Goal: Information Seeking & Learning: Learn about a topic

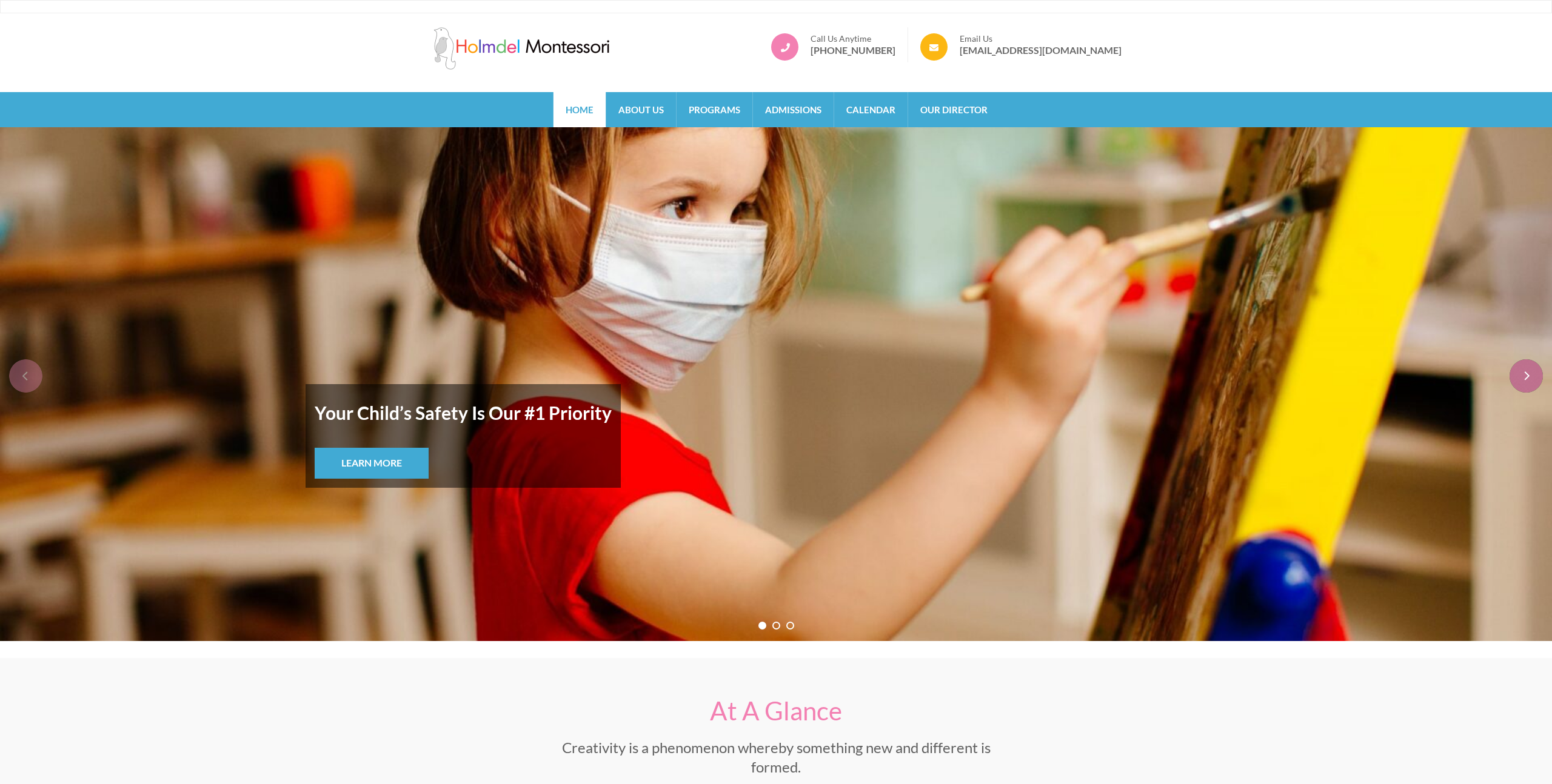
click at [1530, 369] on div "next" at bounding box center [1526, 376] width 34 height 34
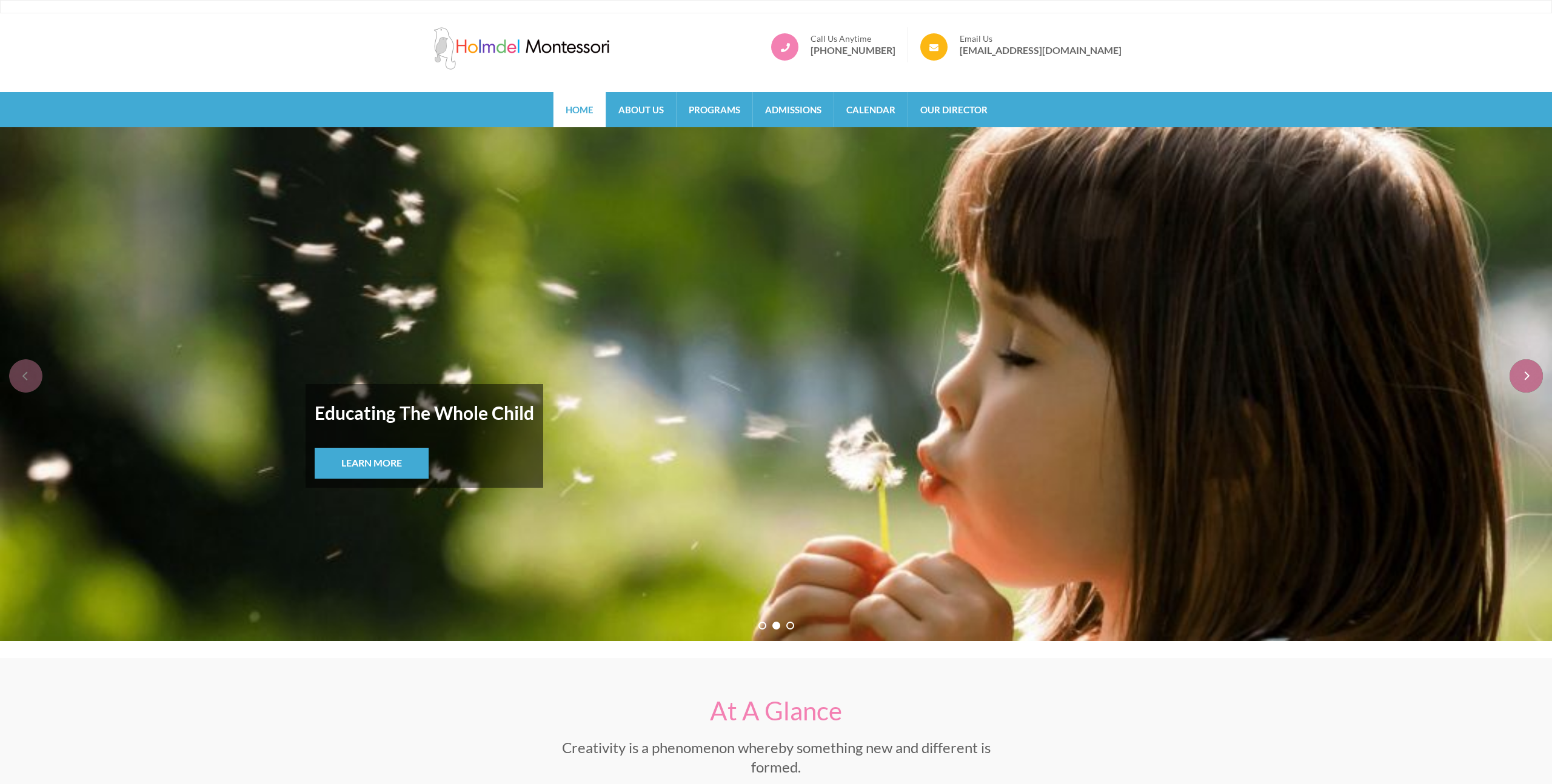
click at [1530, 369] on div "next" at bounding box center [1526, 376] width 34 height 34
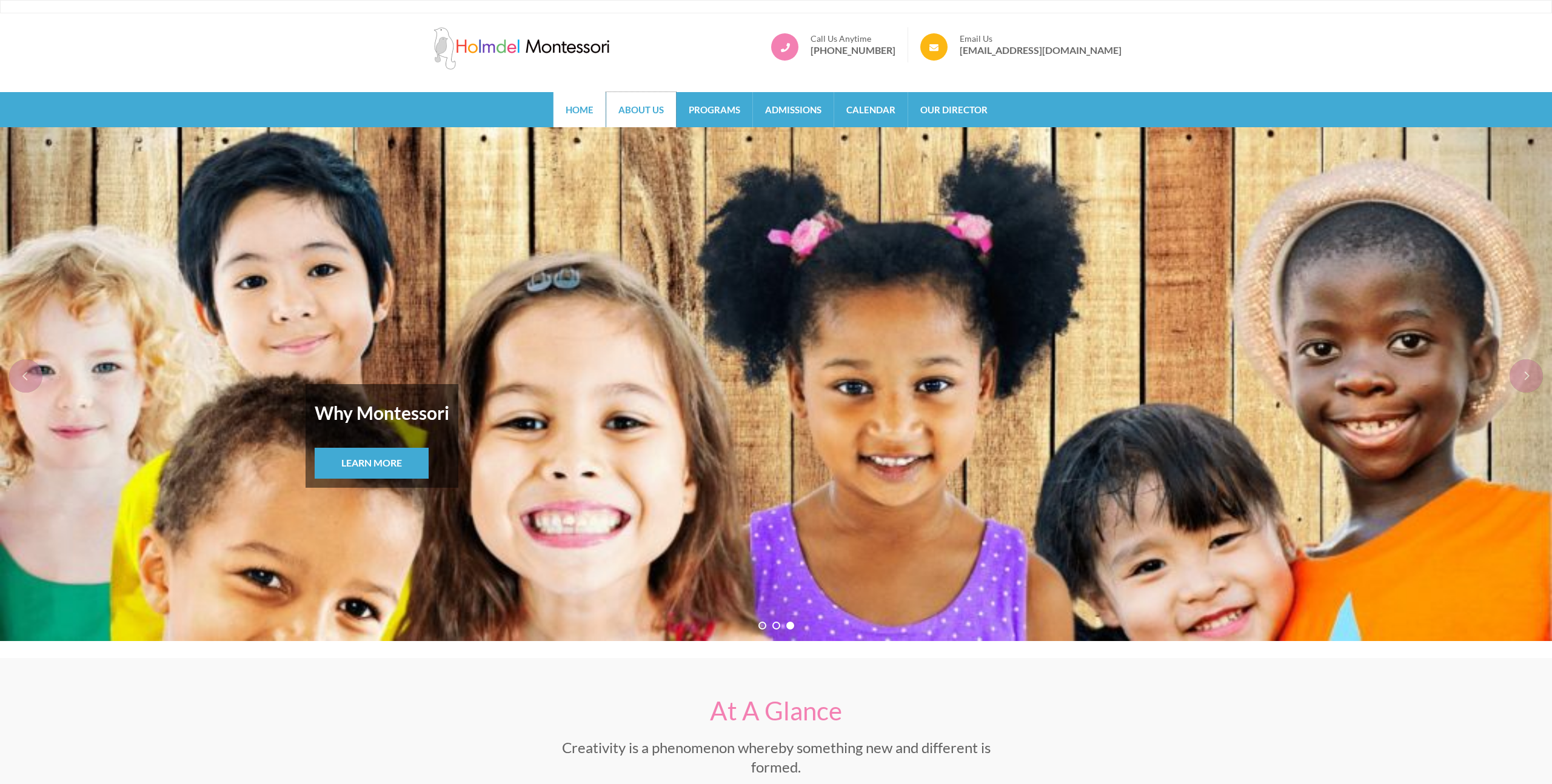
click at [619, 118] on link "About Us" at bounding box center [640, 109] width 70 height 35
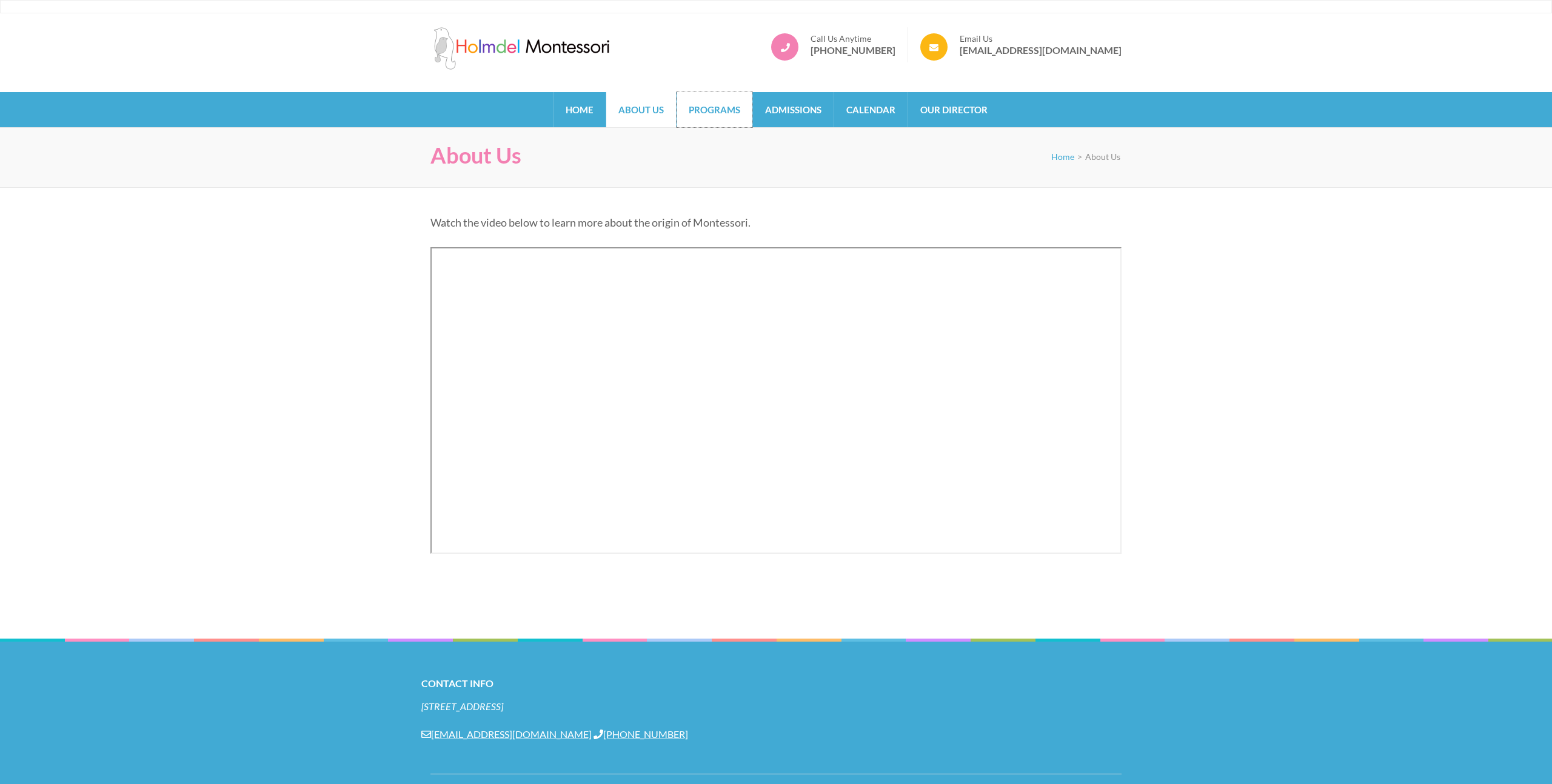
click at [701, 121] on link "Programs" at bounding box center [714, 109] width 76 height 35
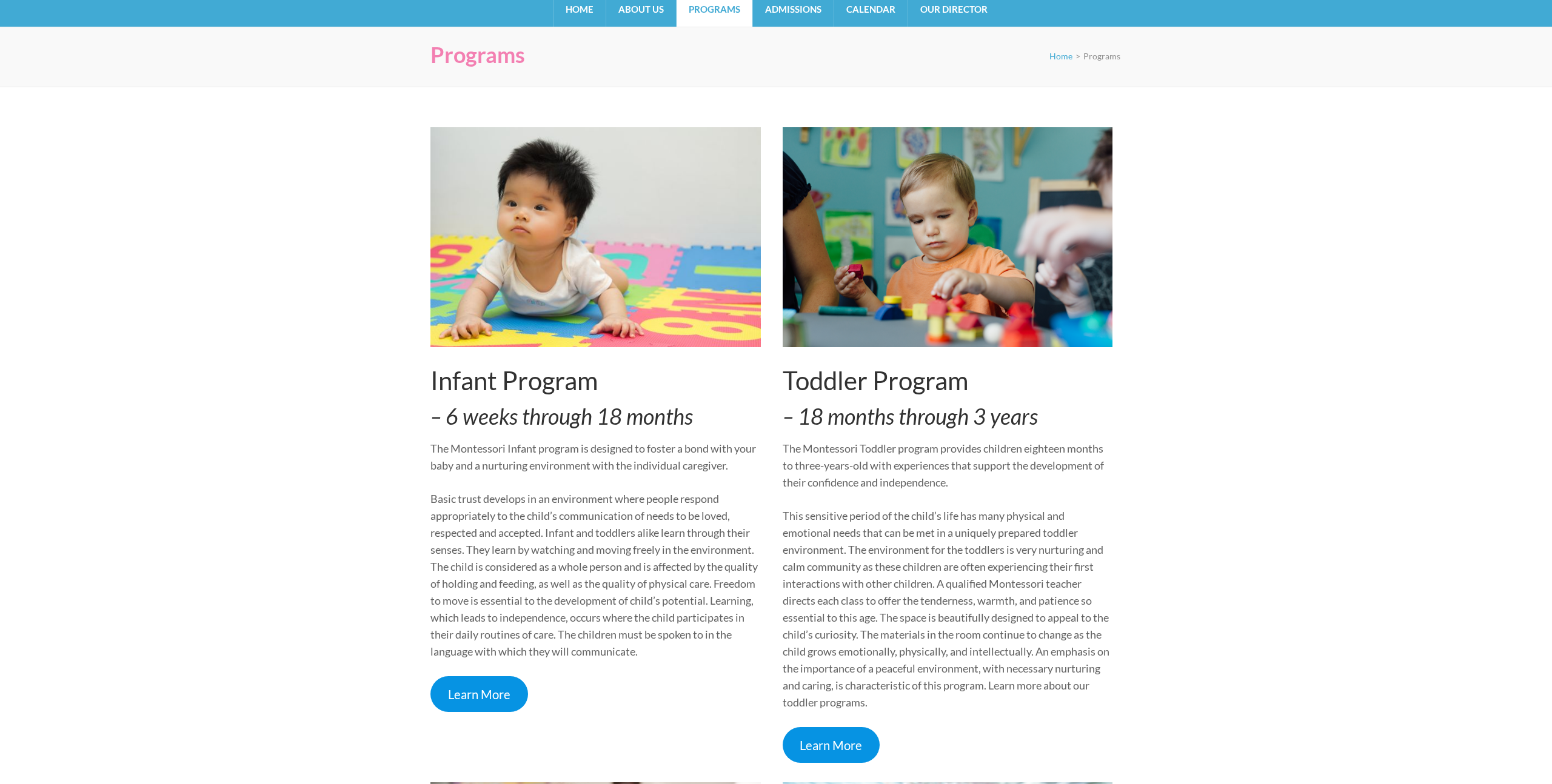
scroll to position [106, 0]
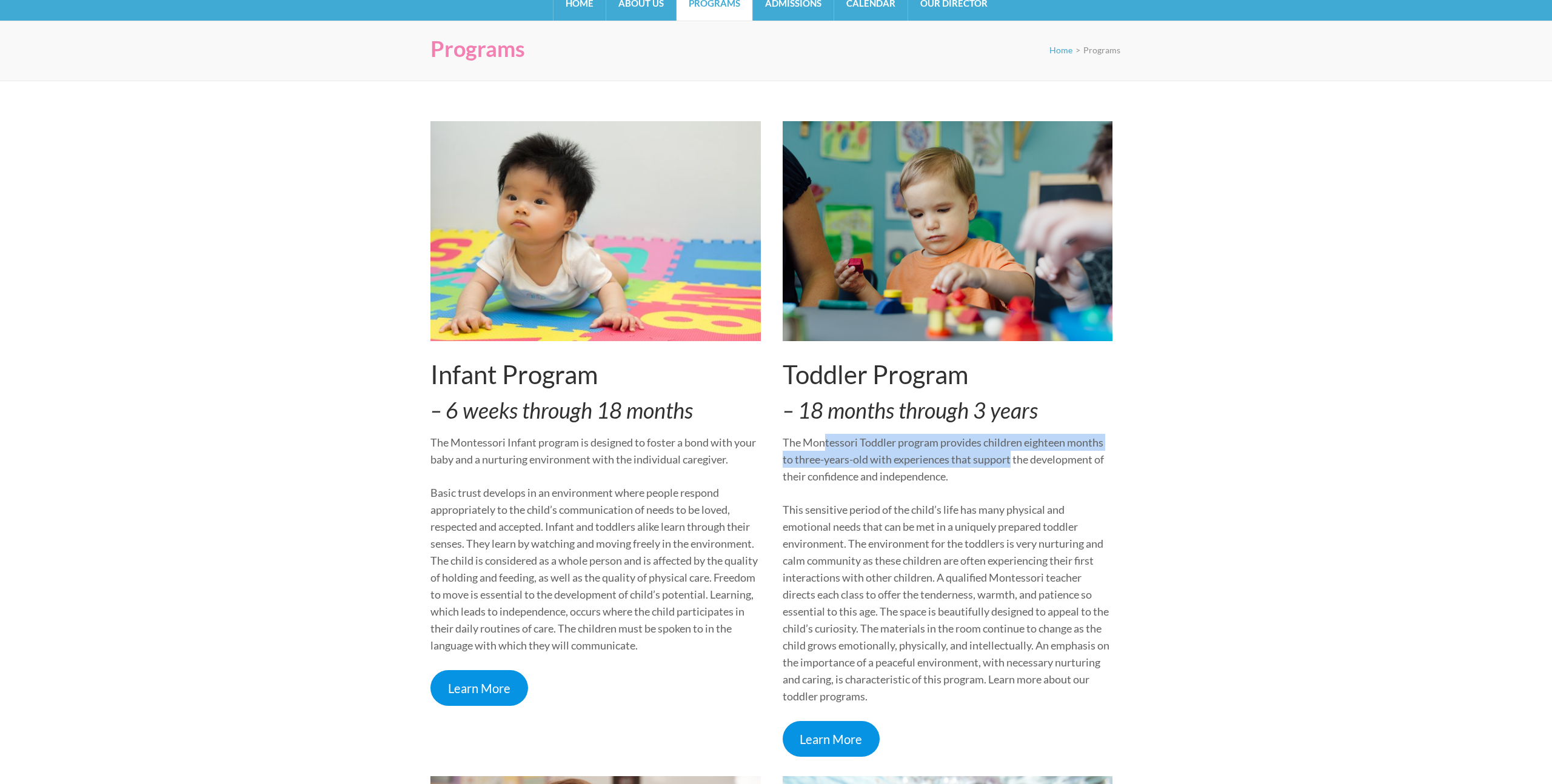
drag, startPoint x: 901, startPoint y: 456, endPoint x: 1052, endPoint y: 472, distance: 151.8
click at [1046, 469] on p "The Montessori Toddler program provides children eighteen months to three-years…" at bounding box center [948, 460] width 330 height 51
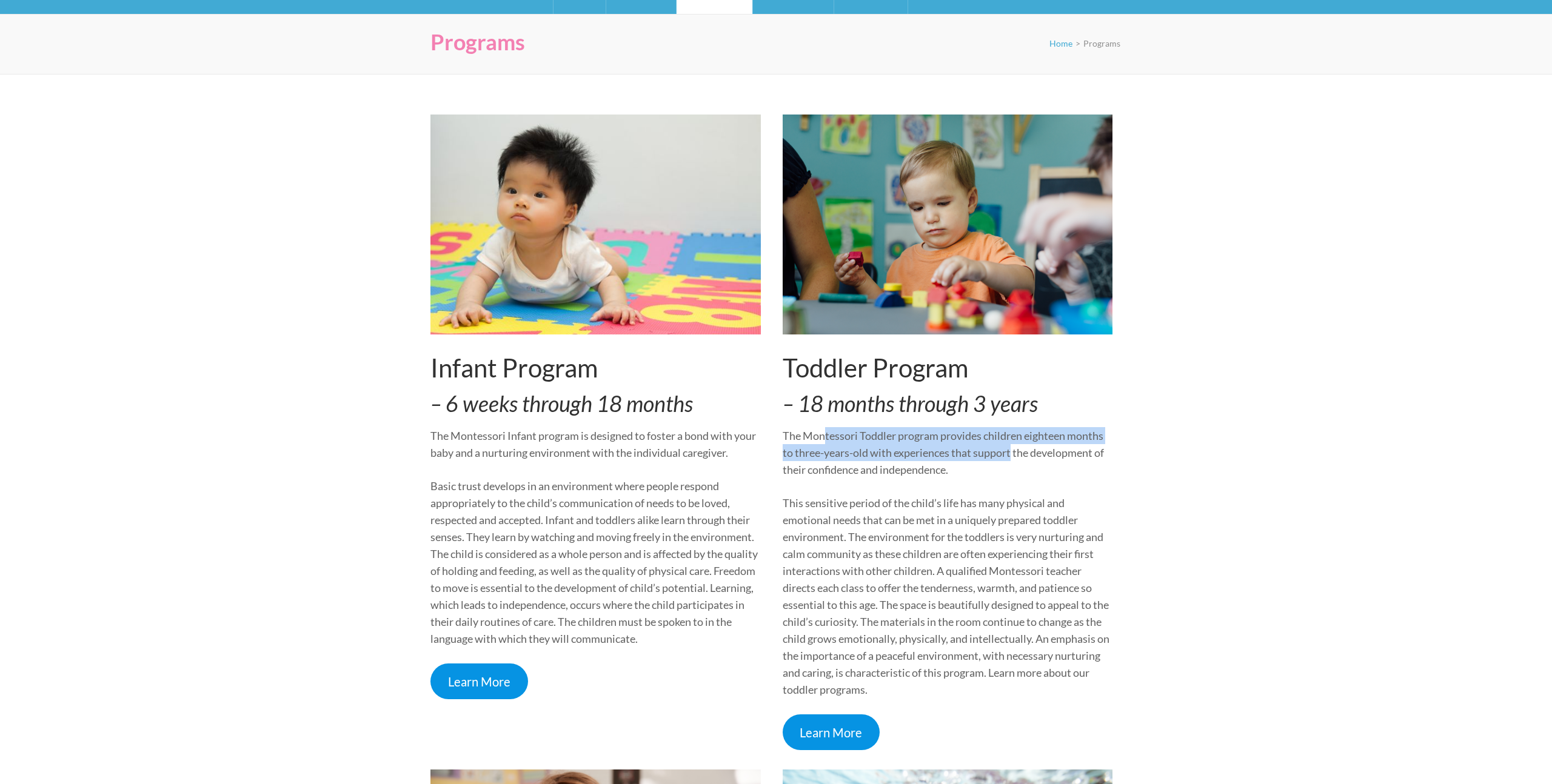
scroll to position [116, 0]
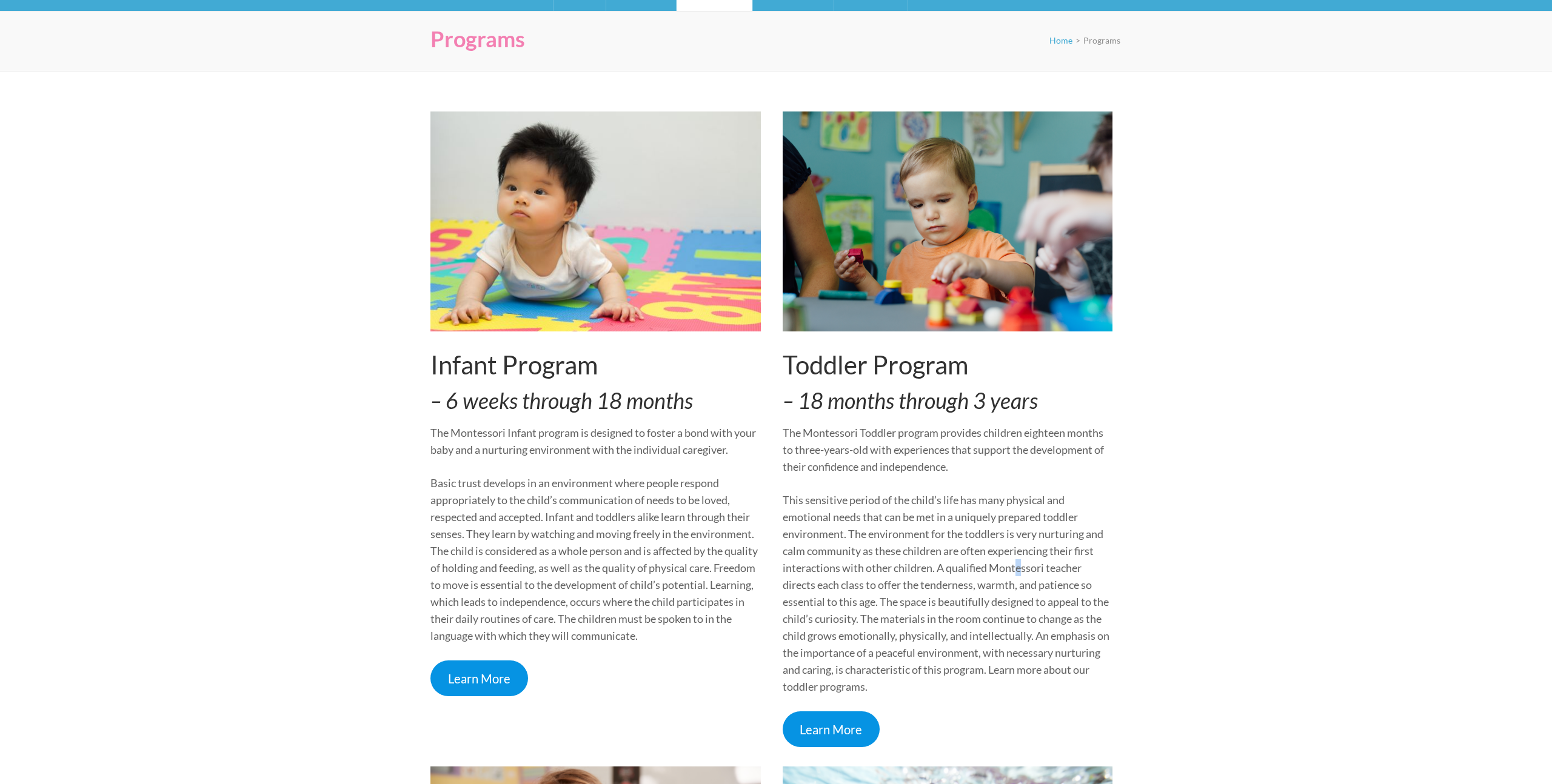
drag, startPoint x: 1014, startPoint y: 567, endPoint x: 1002, endPoint y: 562, distance: 13.0
click at [1013, 566] on p "This sensitive period of the child’s life has many physical and emotional needs…" at bounding box center [948, 593] width 330 height 204
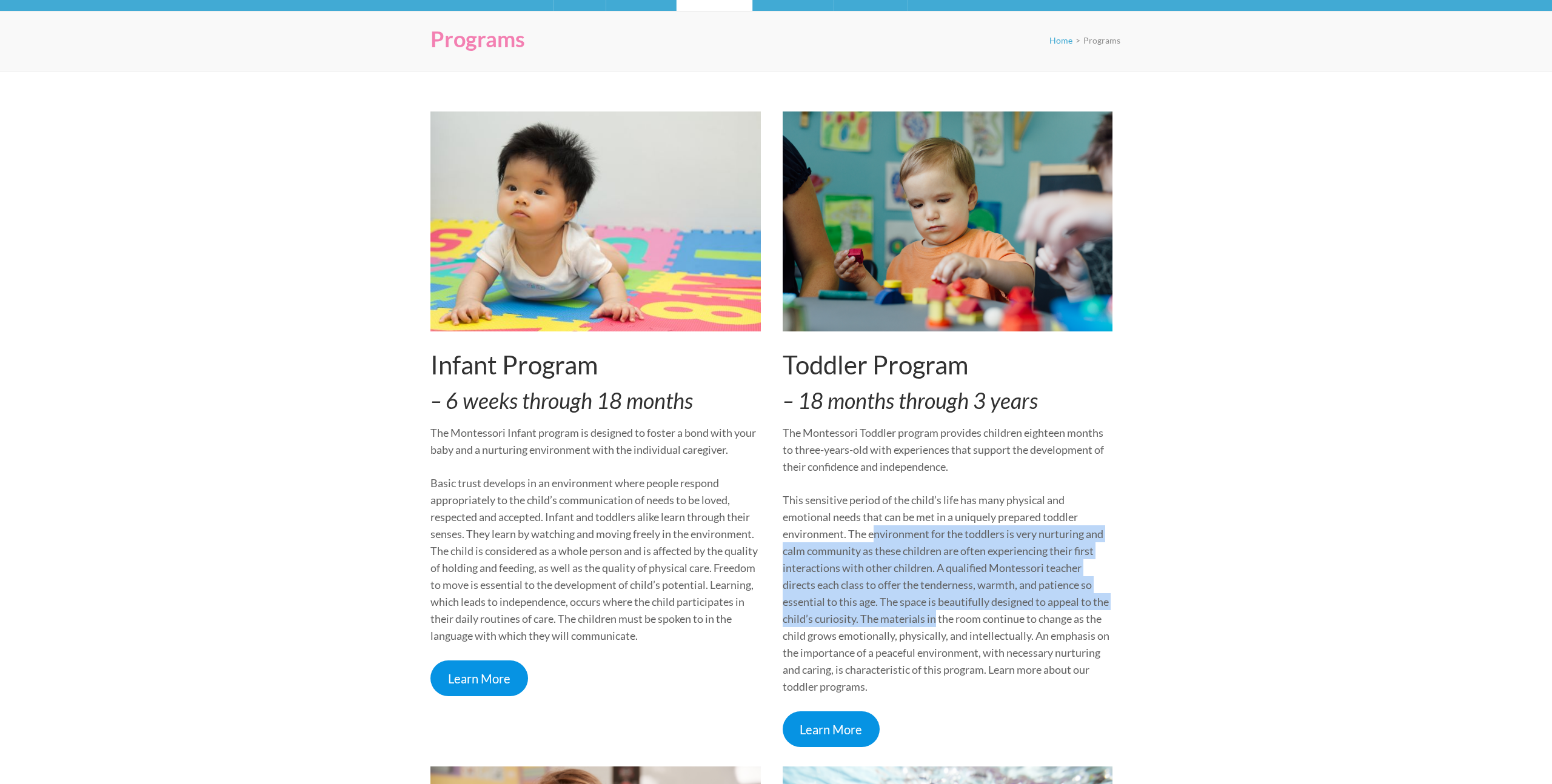
drag, startPoint x: 879, startPoint y: 538, endPoint x: 934, endPoint y: 616, distance: 95.4
click at [928, 625] on p "This sensitive period of the child’s life has many physical and emotional needs…" at bounding box center [948, 593] width 330 height 204
drag, startPoint x: 987, startPoint y: 583, endPoint x: 973, endPoint y: 568, distance: 20.5
click at [985, 580] on p "This sensitive period of the child’s life has many physical and emotional needs…" at bounding box center [948, 593] width 330 height 204
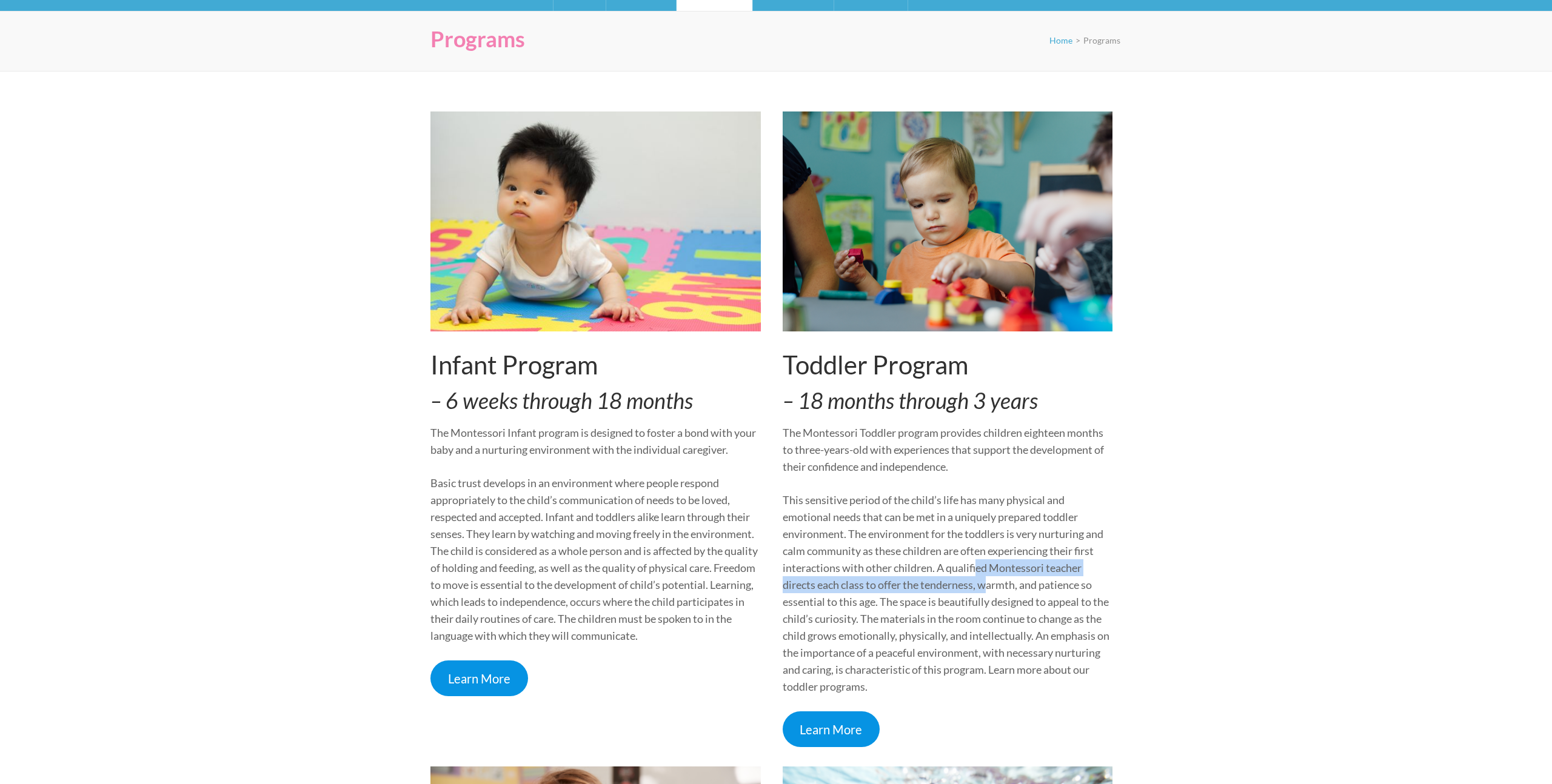
drag, startPoint x: 973, startPoint y: 568, endPoint x: 984, endPoint y: 586, distance: 21.1
click at [984, 586] on p "This sensitive period of the child’s life has many physical and emotional needs…" at bounding box center [948, 593] width 330 height 204
click at [981, 590] on p "This sensitive period of the child’s life has many physical and emotional needs…" at bounding box center [948, 593] width 330 height 204
drag, startPoint x: 775, startPoint y: 606, endPoint x: 964, endPoint y: 608, distance: 189.0
click at [964, 608] on div "Infant Program – 6 weeks through 18 months The Montessori Infant program is des…" at bounding box center [772, 429] width 682 height 636
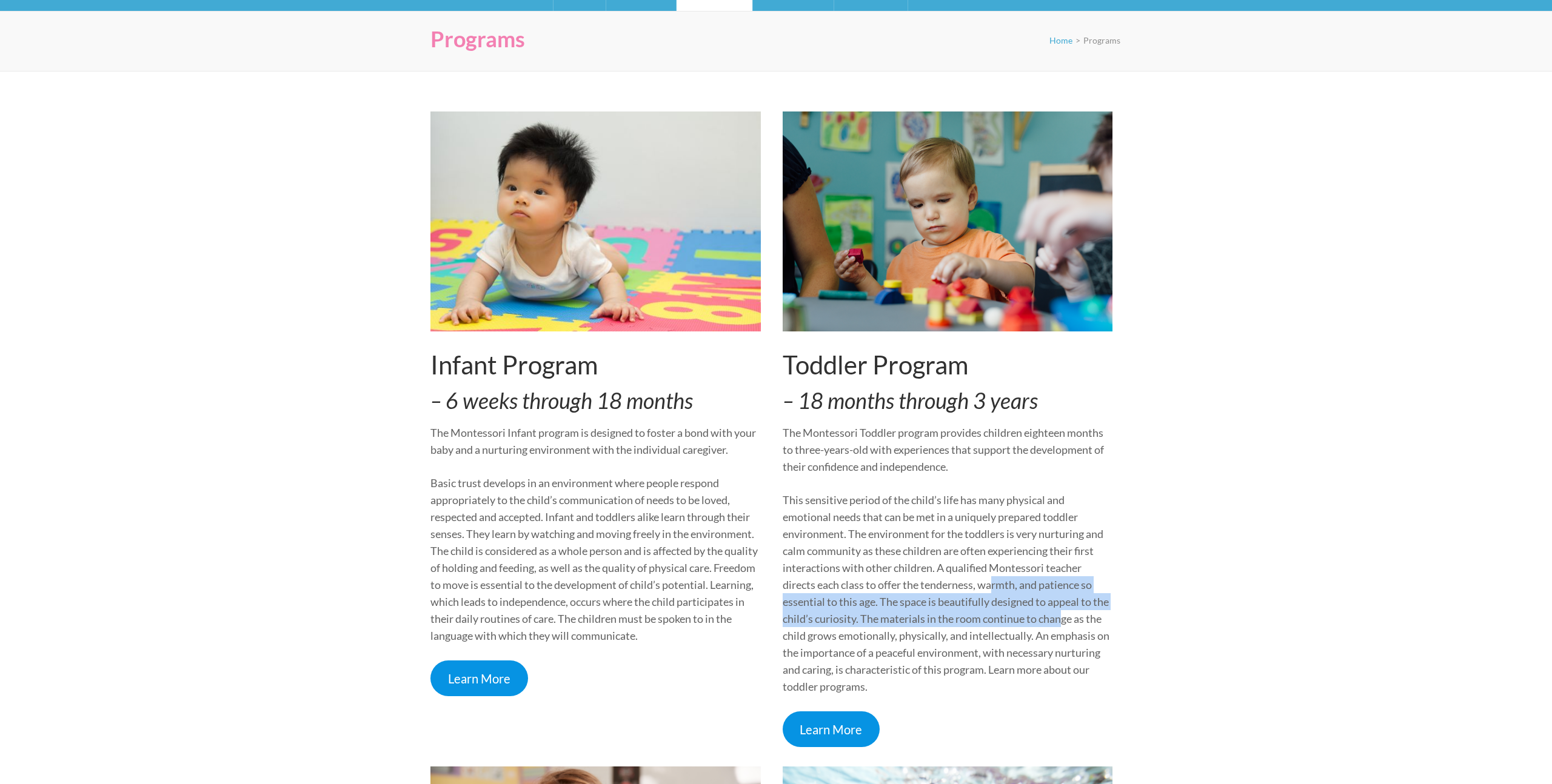
drag, startPoint x: 1019, startPoint y: 607, endPoint x: 1097, endPoint y: 624, distance: 79.8
click at [1093, 624] on p "This sensitive period of the child’s life has many physical and emotional needs…" at bounding box center [948, 593] width 330 height 204
drag, startPoint x: 855, startPoint y: 619, endPoint x: 1085, endPoint y: 625, distance: 230.1
click at [1074, 625] on p "This sensitive period of the child’s life has many physical and emotional needs…" at bounding box center [948, 593] width 330 height 204
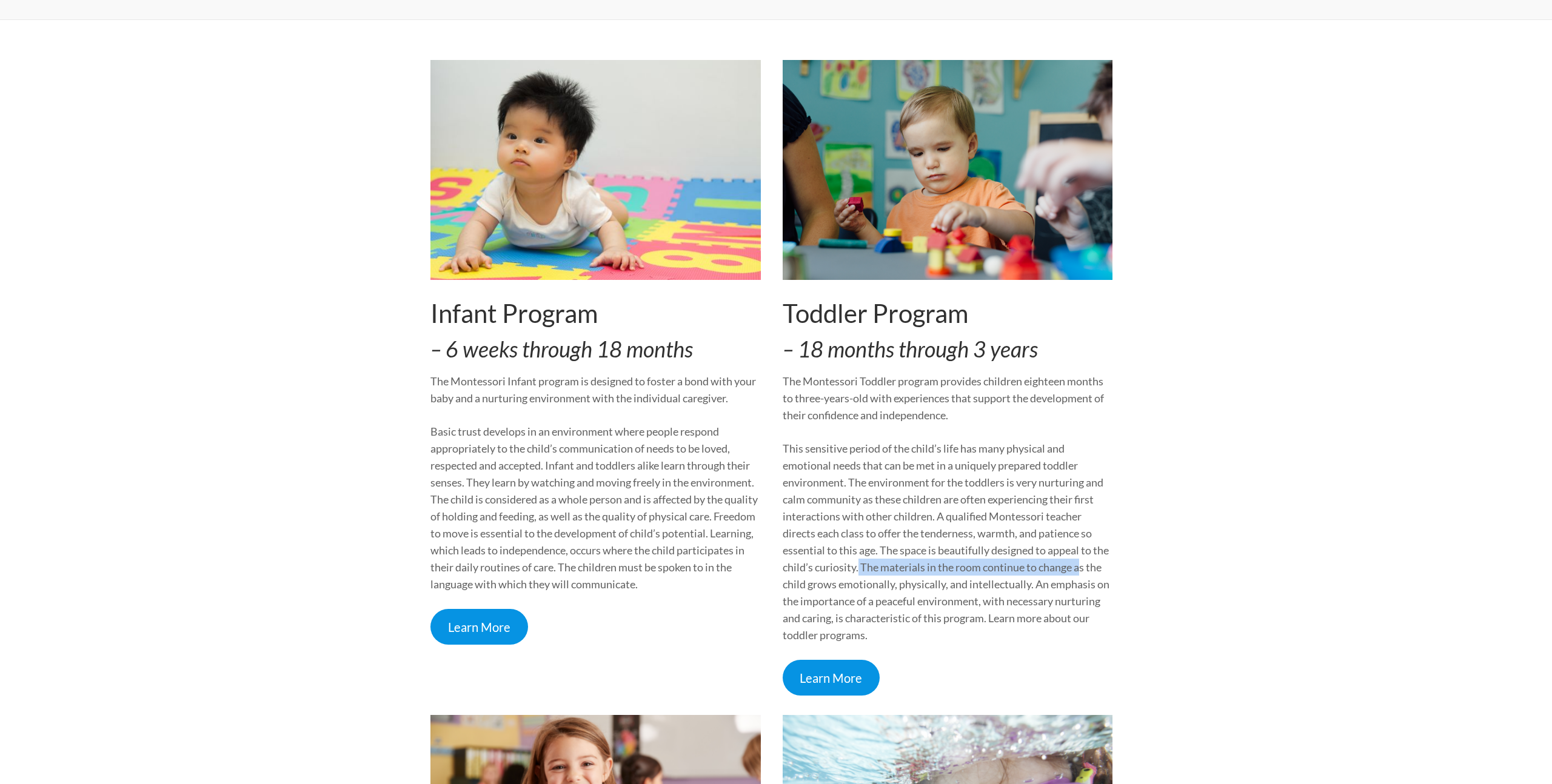
scroll to position [173, 0]
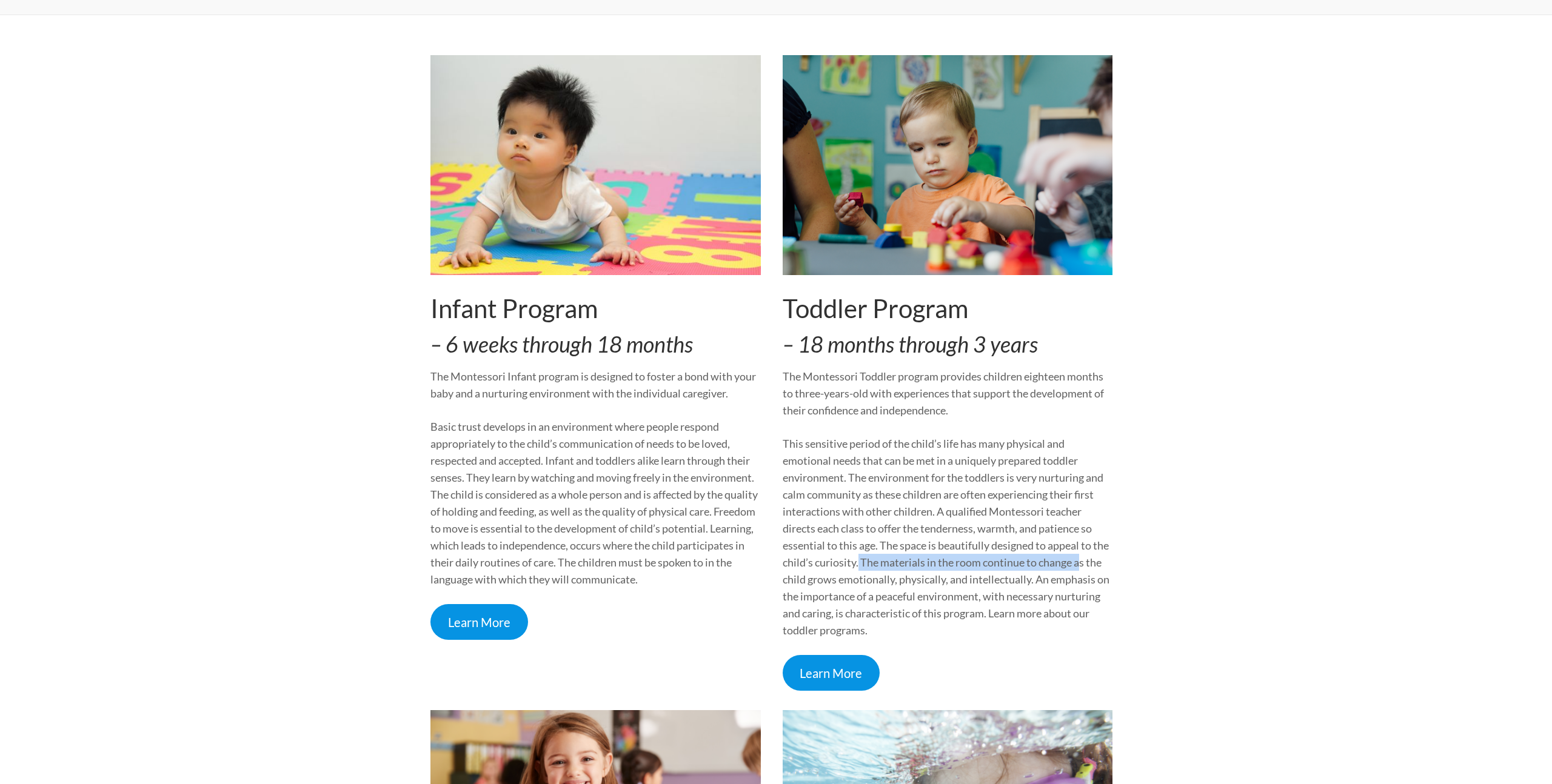
drag, startPoint x: 813, startPoint y: 580, endPoint x: 970, endPoint y: 625, distance: 163.3
click at [970, 625] on p "This sensitive period of the child’s life has many physical and emotional needs…" at bounding box center [948, 537] width 330 height 204
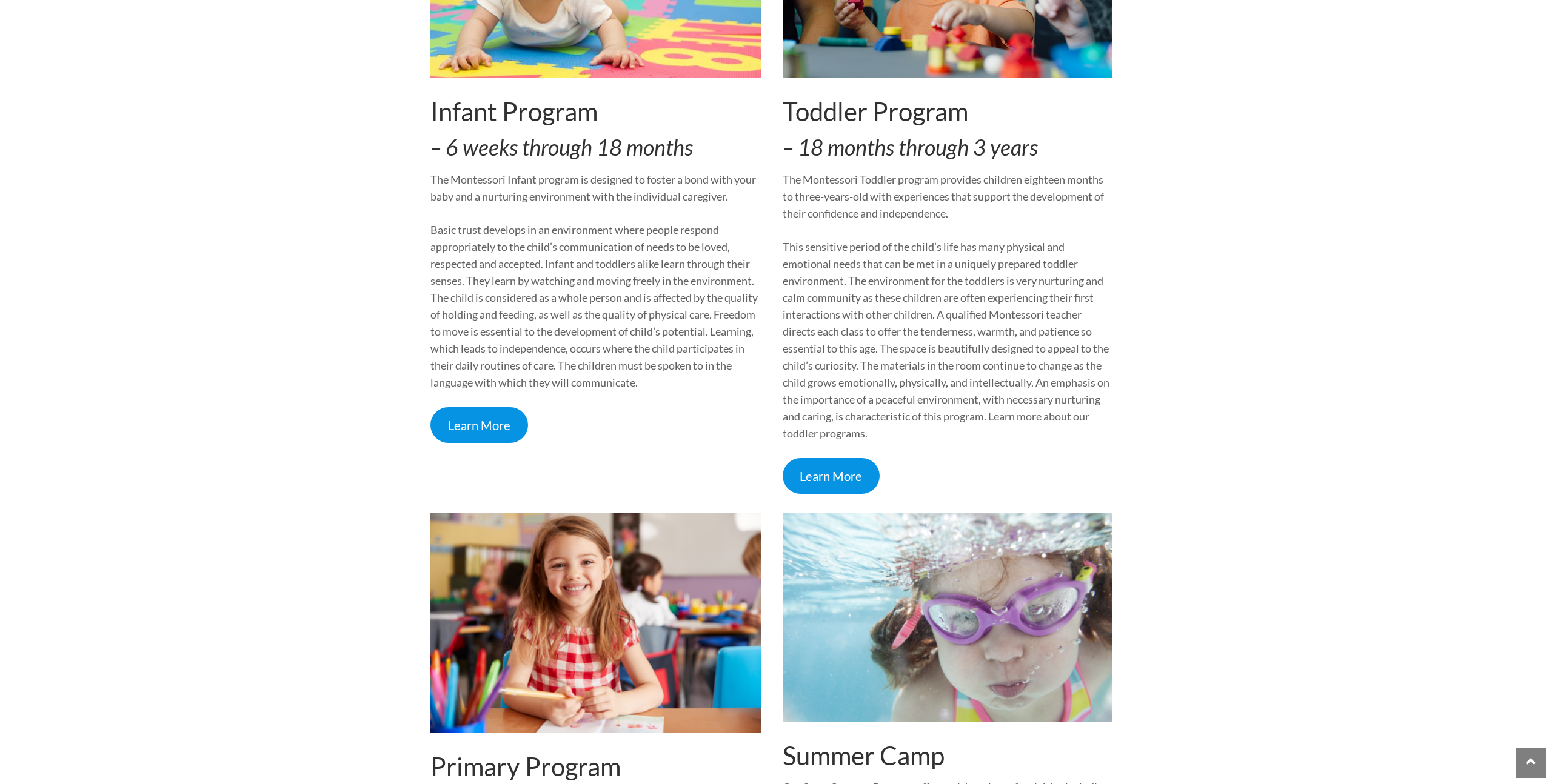
scroll to position [403, 0]
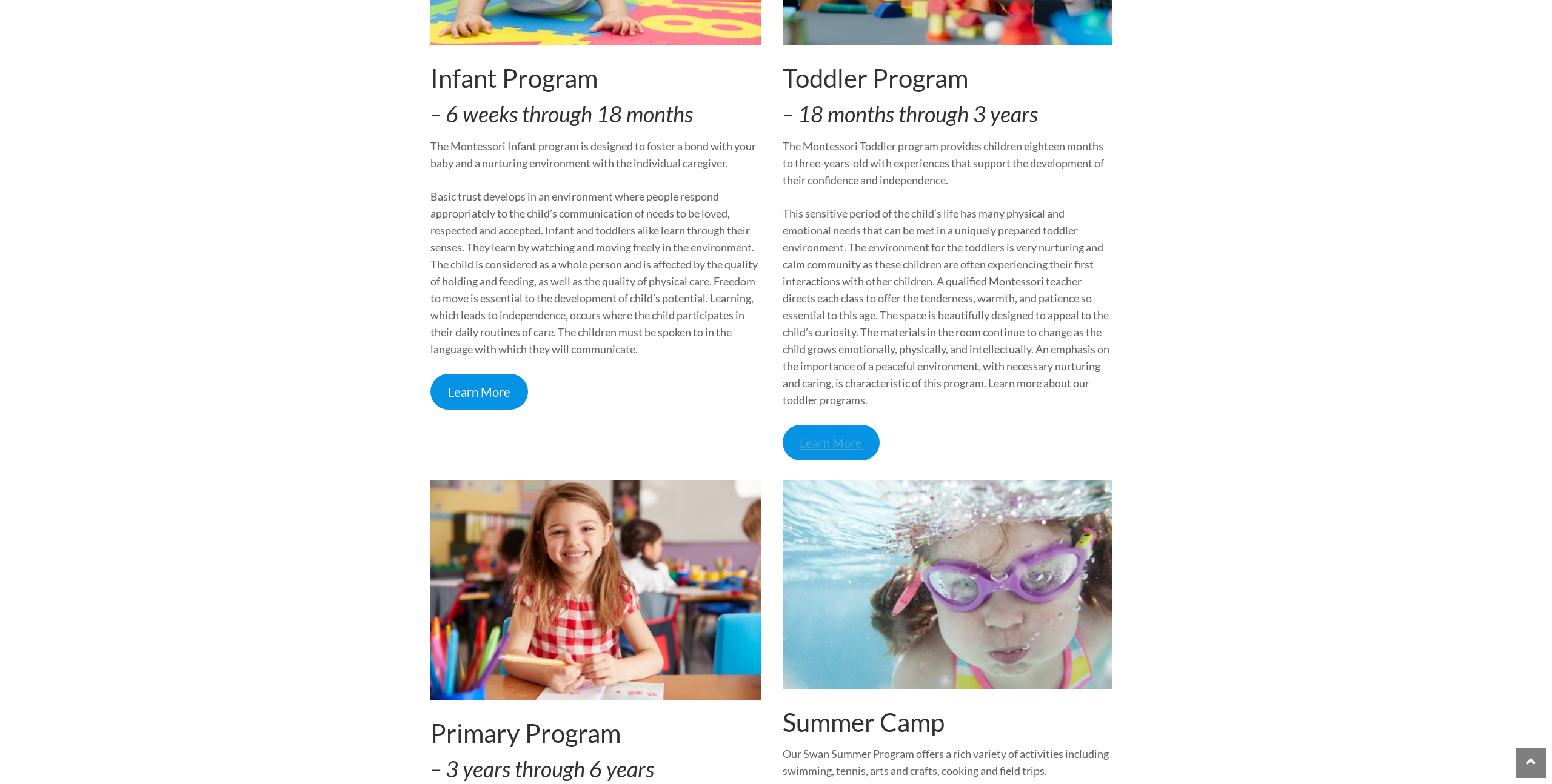
click at [838, 446] on link "Learn More" at bounding box center [831, 443] width 97 height 36
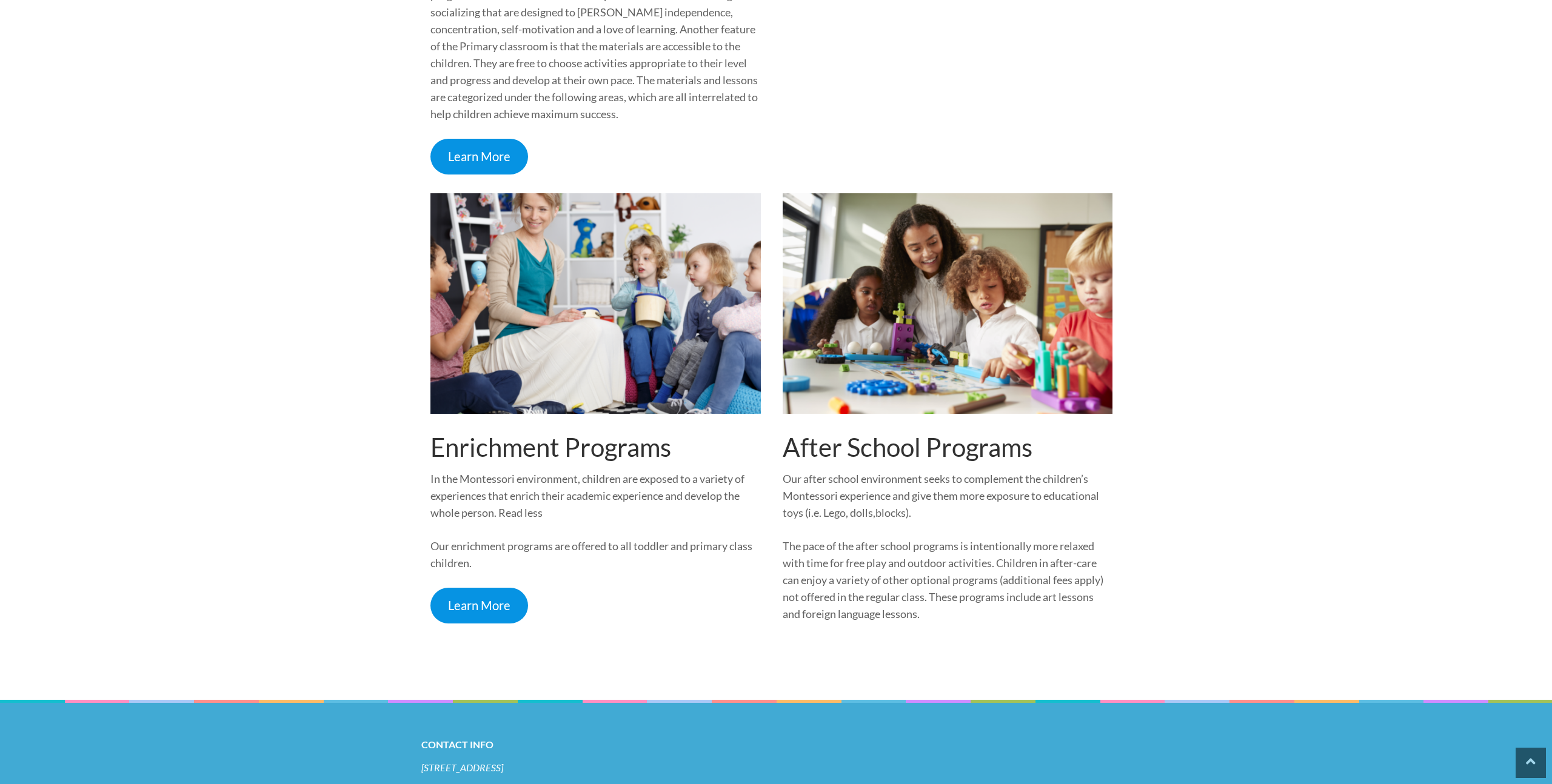
scroll to position [1290, 0]
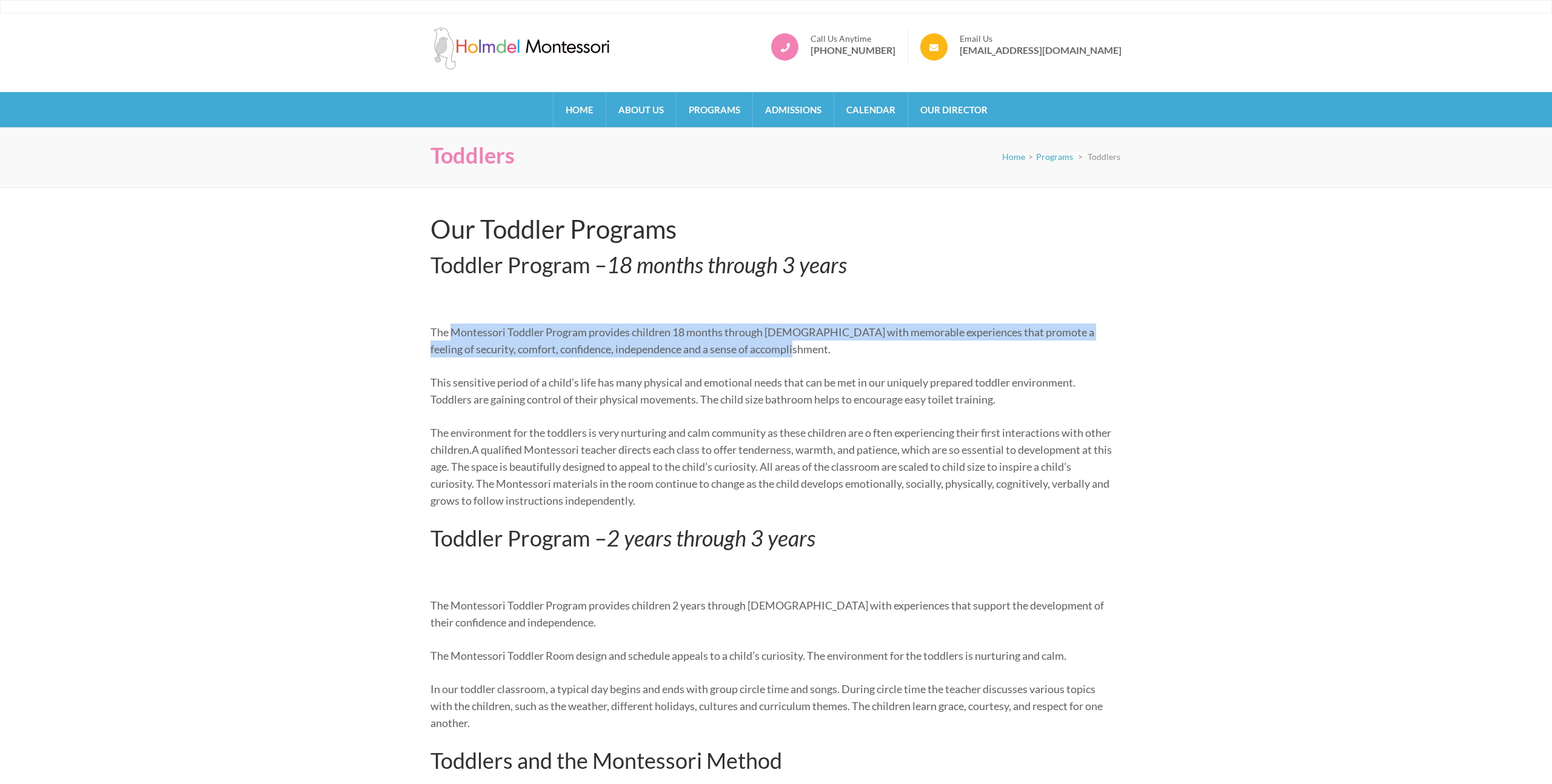
drag, startPoint x: 453, startPoint y: 338, endPoint x: 966, endPoint y: 343, distance: 513.0
click at [966, 343] on p "The Montessori Toddler Program provides children 18 months through 3 years old …" at bounding box center [772, 340] width 682 height 34
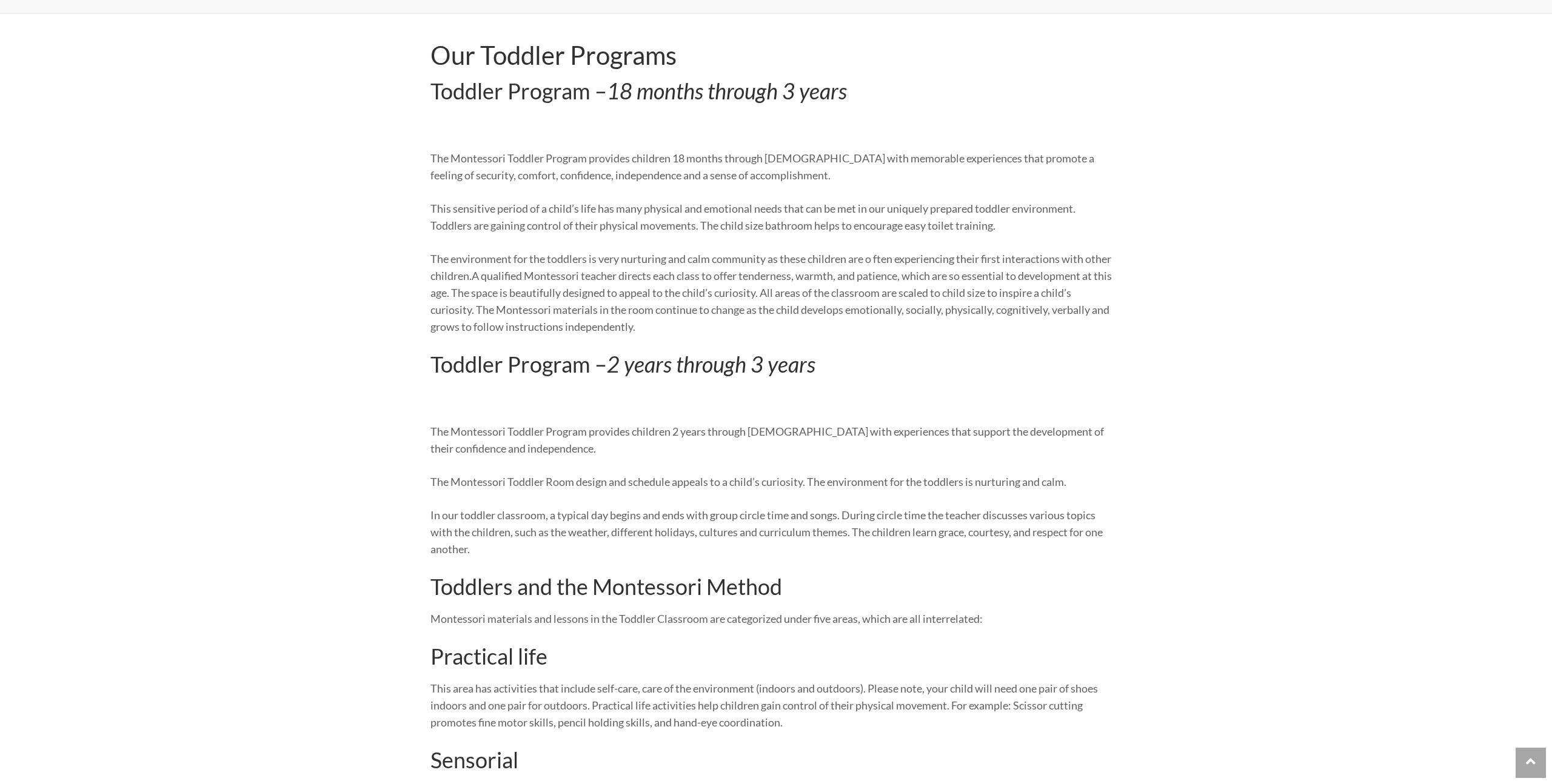
scroll to position [176, 0]
drag, startPoint x: 429, startPoint y: 440, endPoint x: 805, endPoint y: 463, distance: 376.7
click at [804, 463] on div "Our Toddler Programs Toddler Program – 18 months through 3 years The Montessori…" at bounding box center [776, 590] width 709 height 1104
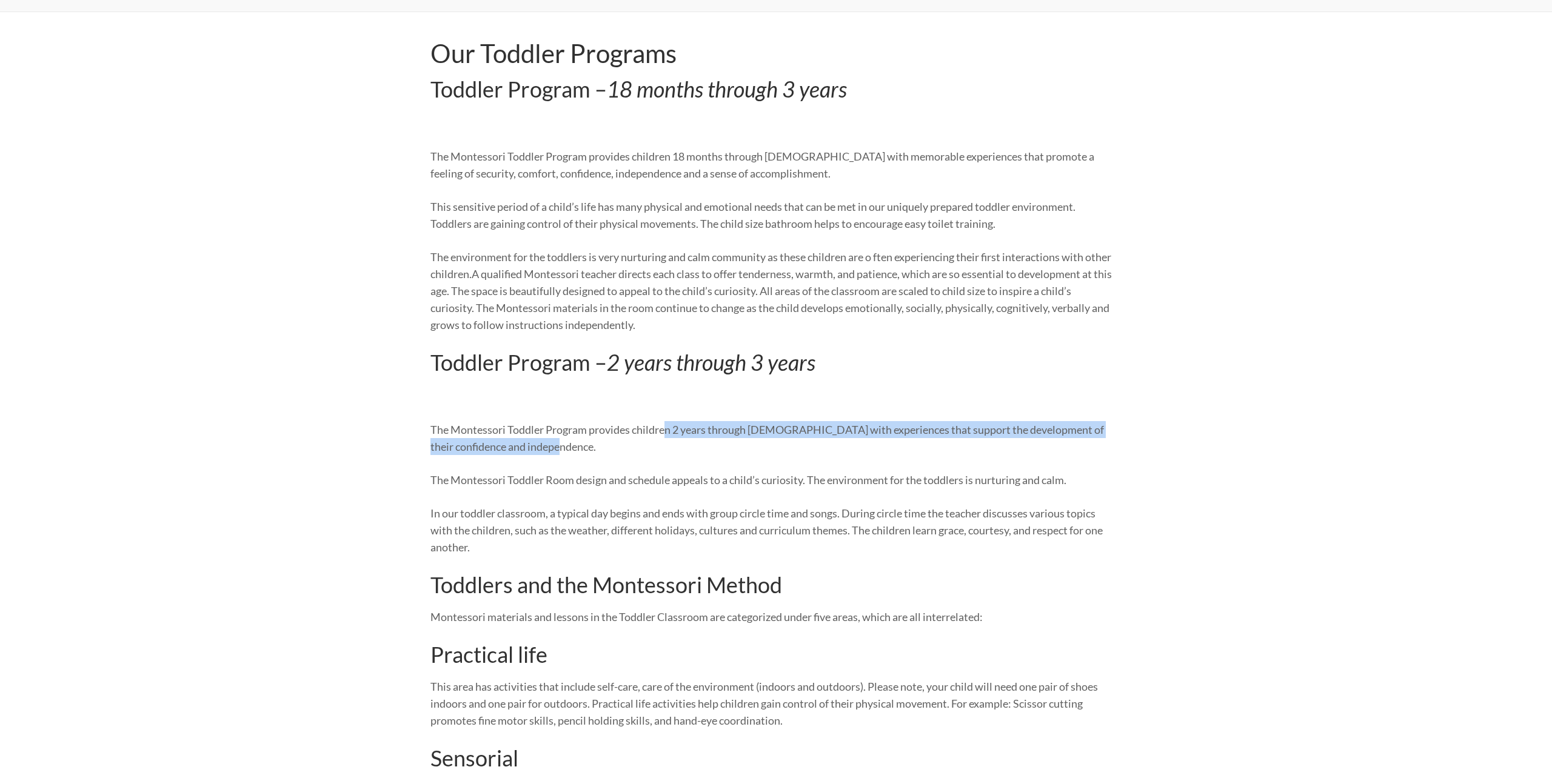
drag, startPoint x: 668, startPoint y: 430, endPoint x: 851, endPoint y: 451, distance: 184.2
click at [851, 451] on p "The Montessori Toddler Program provides children 2 years through 3 years old wi…" at bounding box center [772, 438] width 682 height 34
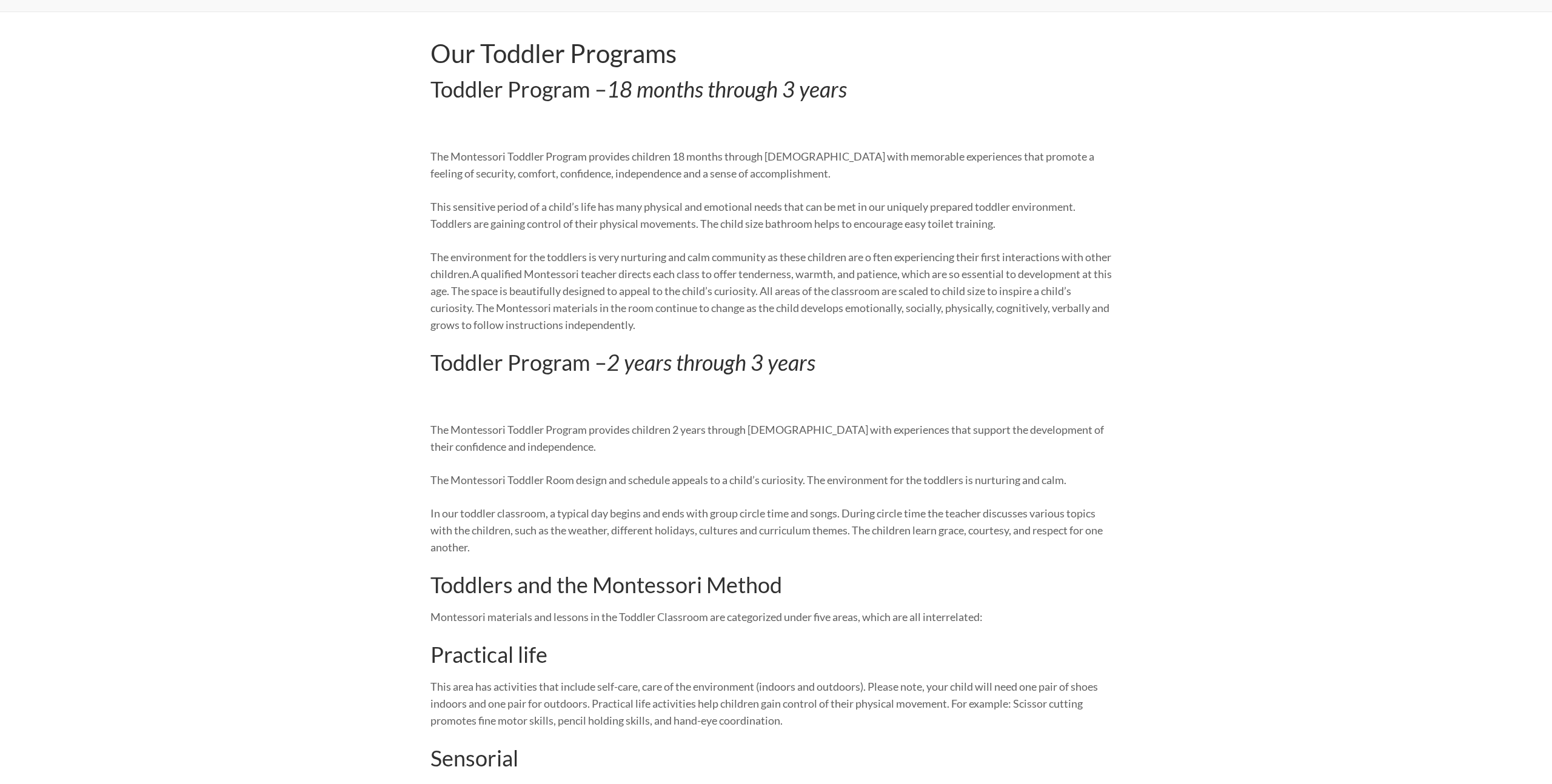
drag, startPoint x: 560, startPoint y: 455, endPoint x: 533, endPoint y: 453, distance: 27.1
click at [560, 455] on div "Our Toddler Programs Toddler Program – 18 months through 3 years The Montessori…" at bounding box center [772, 582] width 682 height 1088
drag, startPoint x: 440, startPoint y: 484, endPoint x: 784, endPoint y: 479, distance: 344.0
click at [755, 484] on p "The Montessori Toddler Room design and schedule appeals to a child’s curiosity.…" at bounding box center [772, 480] width 682 height 17
drag, startPoint x: 673, startPoint y: 481, endPoint x: 799, endPoint y: 484, distance: 126.0
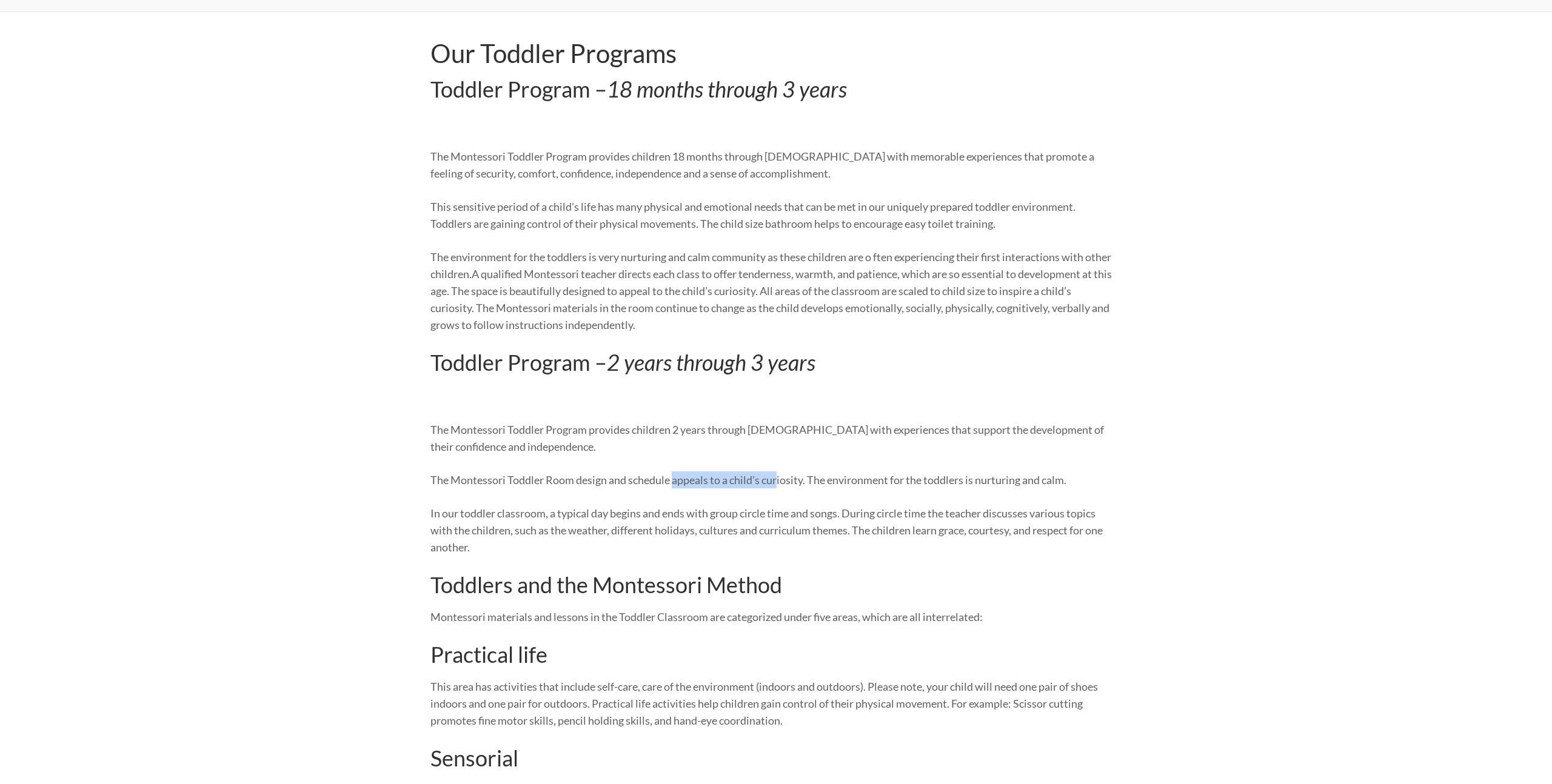
click at [787, 485] on p "The Montessori Toddler Room design and schedule appeals to a child’s curiosity.…" at bounding box center [772, 480] width 682 height 17
drag, startPoint x: 968, startPoint y: 481, endPoint x: 1047, endPoint y: 489, distance: 79.4
click at [1045, 489] on div "Our Toddler Programs Toddler Program – 18 months through 3 years The Montessori…" at bounding box center [772, 582] width 682 height 1088
drag, startPoint x: 497, startPoint y: 509, endPoint x: 953, endPoint y: 548, distance: 457.7
click at [943, 546] on p "In our toddler classroom, a typical day begins and ends with group circle time …" at bounding box center [772, 530] width 682 height 51
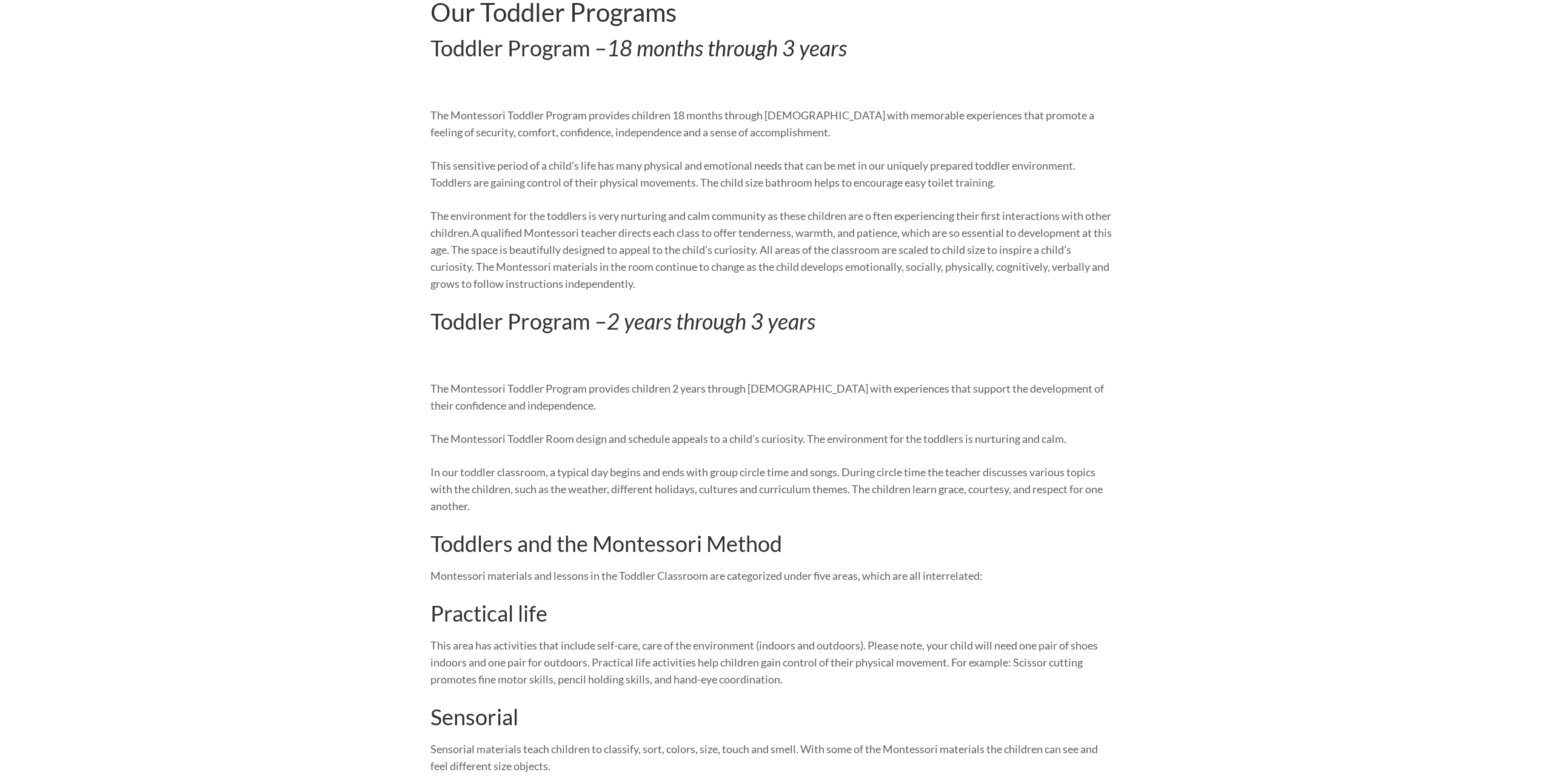
scroll to position [253, 0]
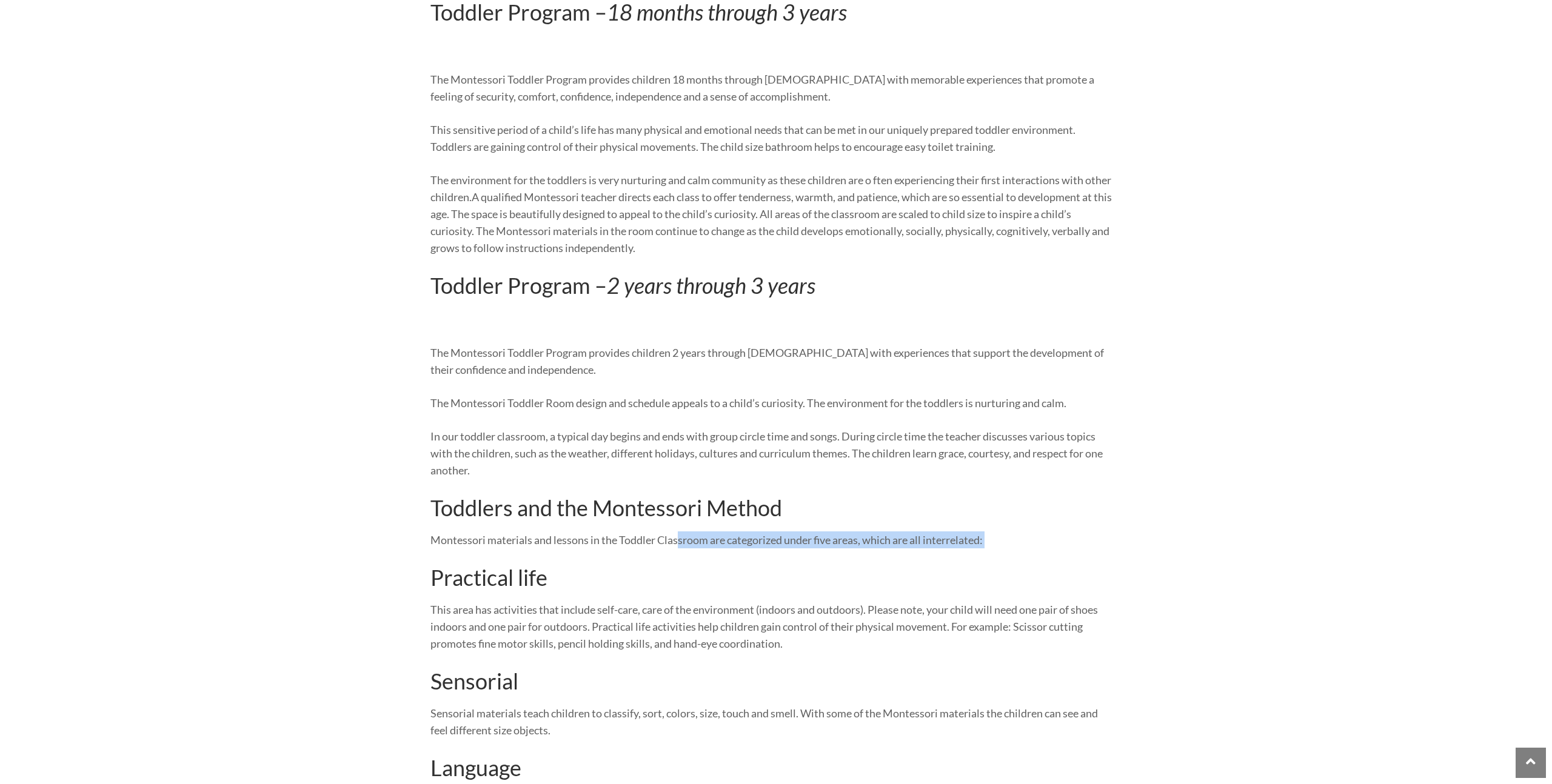
drag, startPoint x: 678, startPoint y: 545, endPoint x: 931, endPoint y: 552, distance: 253.1
click at [912, 552] on div "Our Toddler Programs Toddler Program – 18 months through 3 years The Montessori…" at bounding box center [772, 505] width 682 height 1088
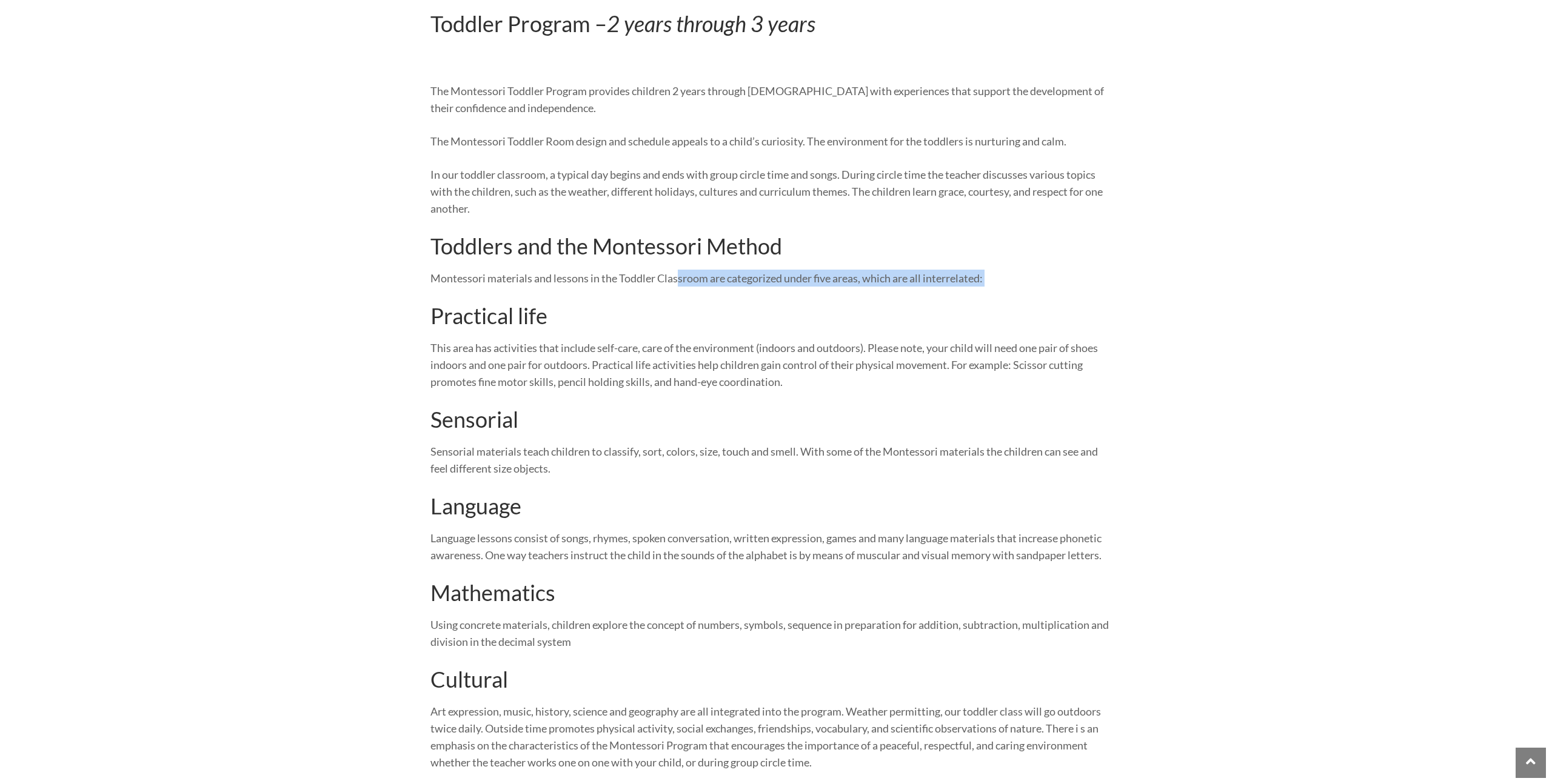
scroll to position [538, 0]
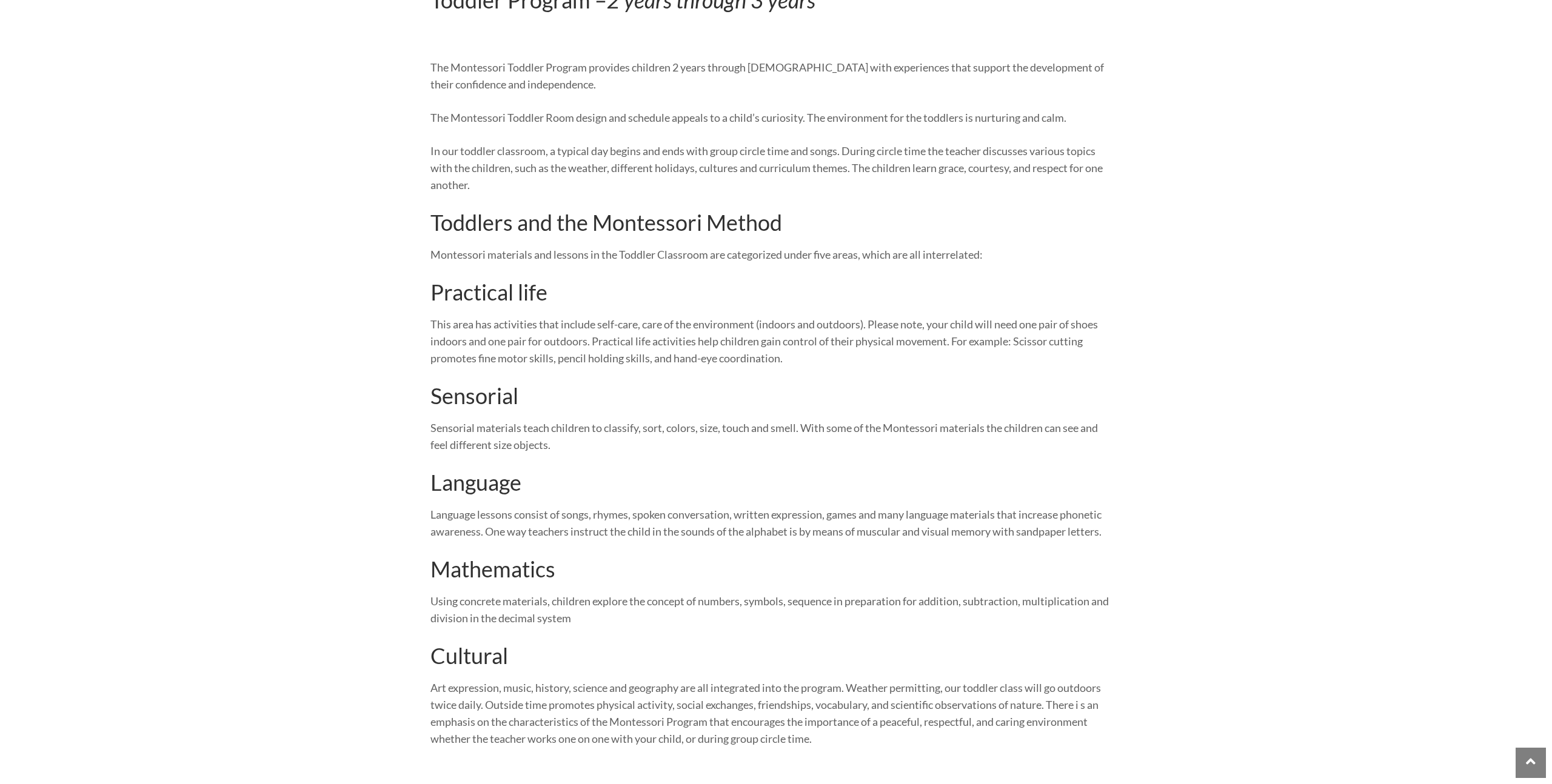
drag, startPoint x: 470, startPoint y: 328, endPoint x: 889, endPoint y: 394, distance: 424.2
click at [889, 394] on div "Our Toddler Programs Toddler Program – 18 months through 3 years The Montessori…" at bounding box center [772, 219] width 682 height 1088
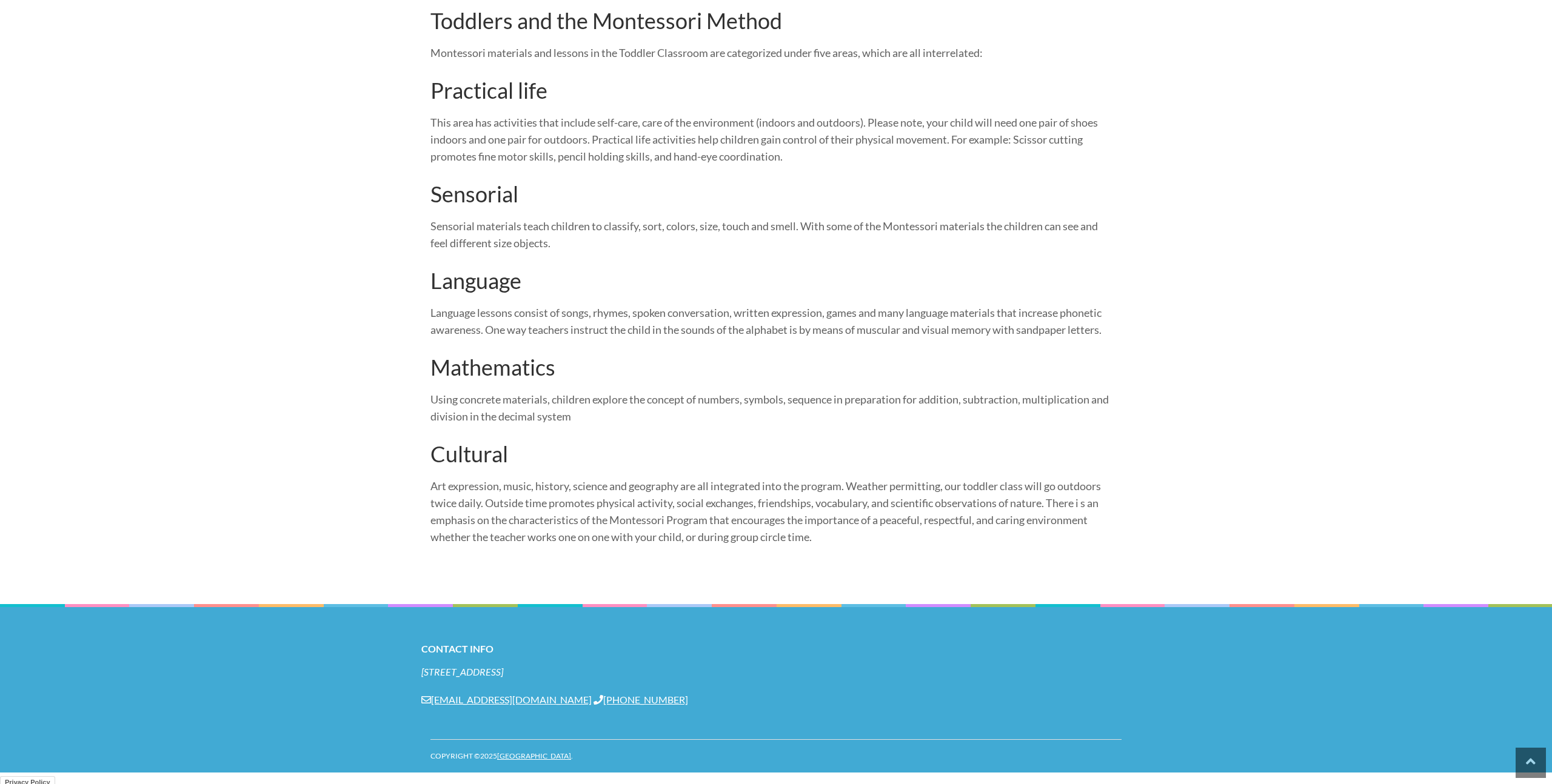
scroll to position [746, 0]
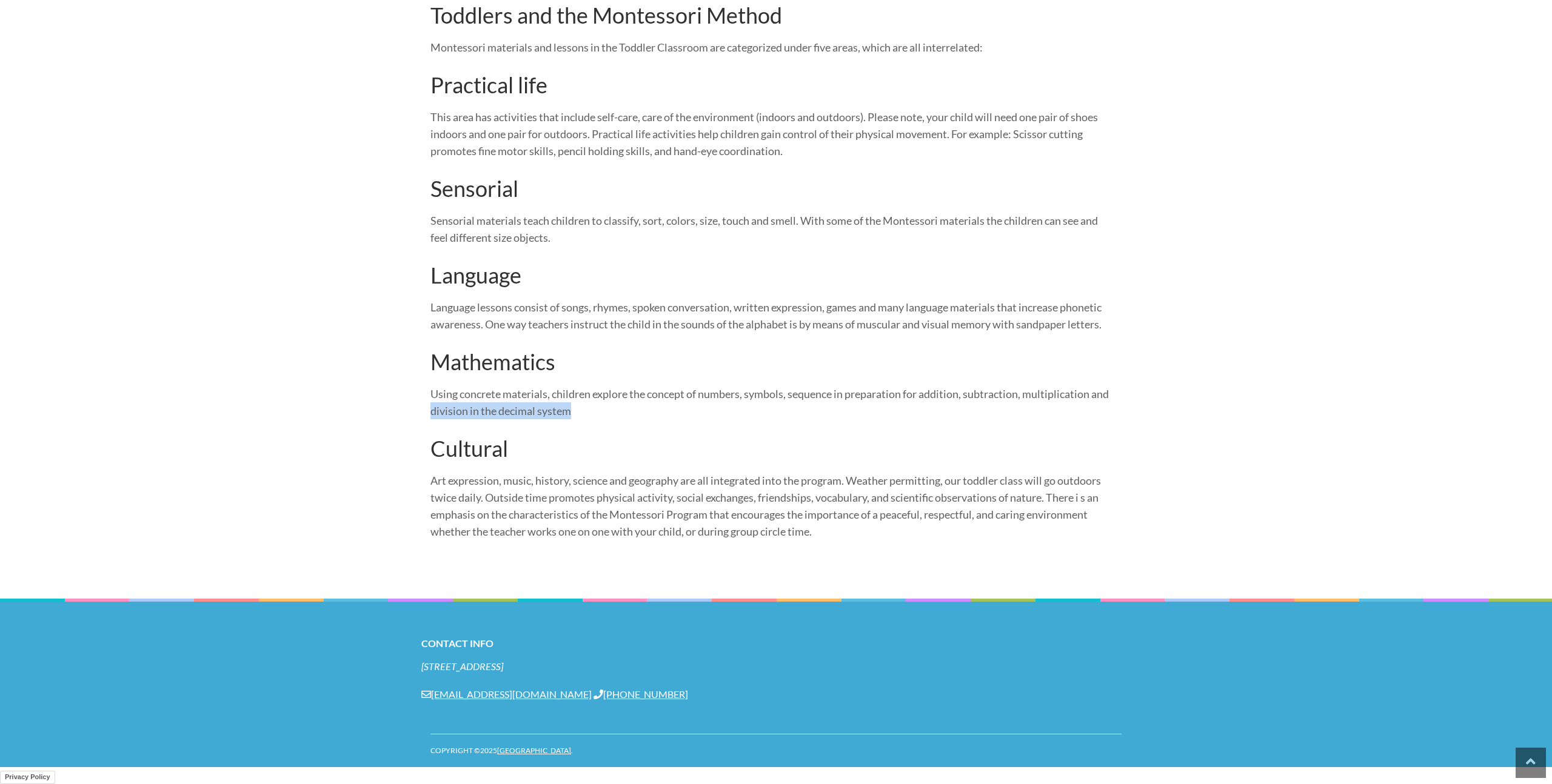
drag, startPoint x: 446, startPoint y: 403, endPoint x: 780, endPoint y: 409, distance: 334.1
click at [780, 409] on p "Using concrete materials, children explore the concept of numbers, symbols, seq…" at bounding box center [772, 402] width 682 height 34
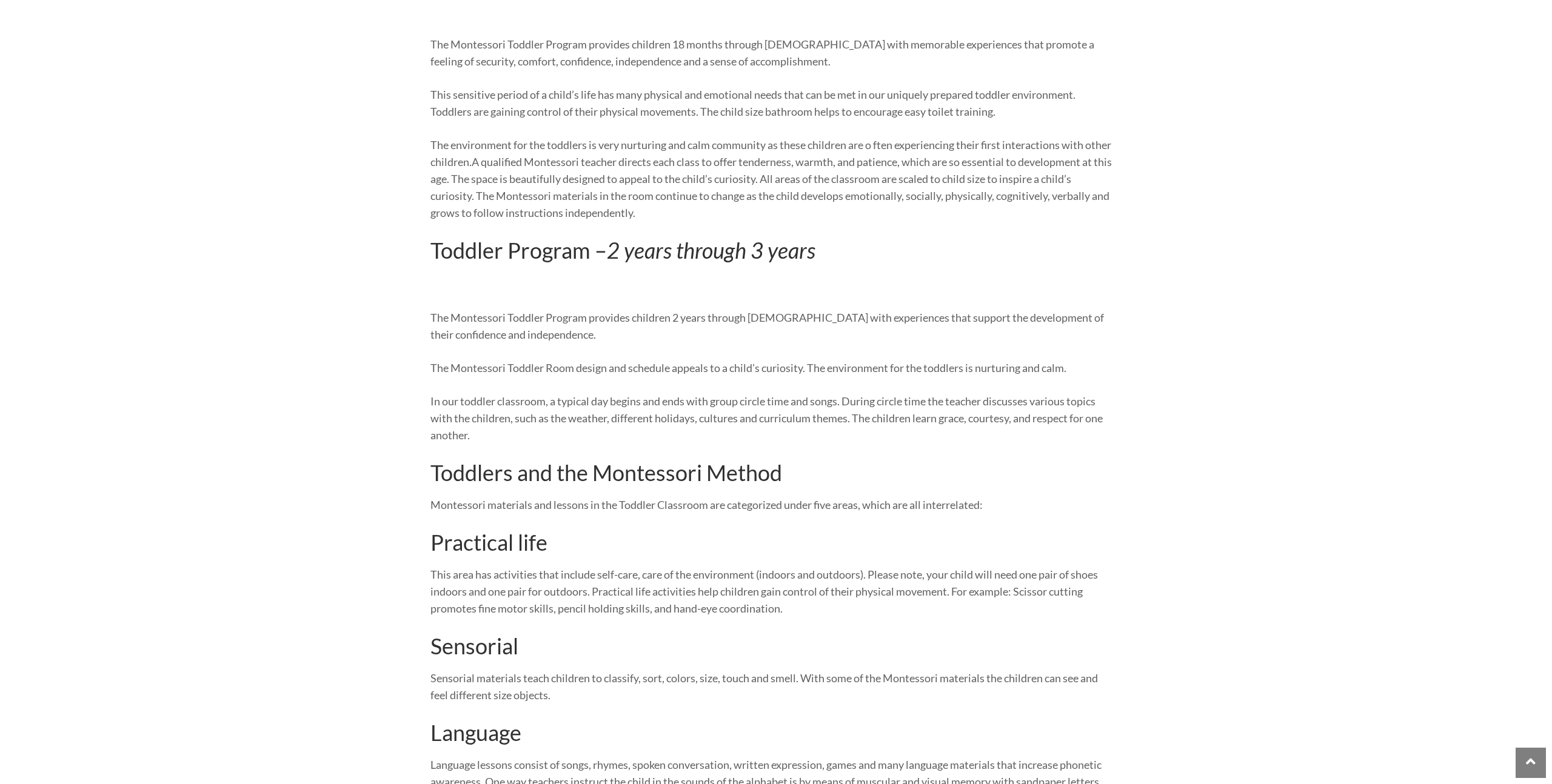
scroll to position [0, 0]
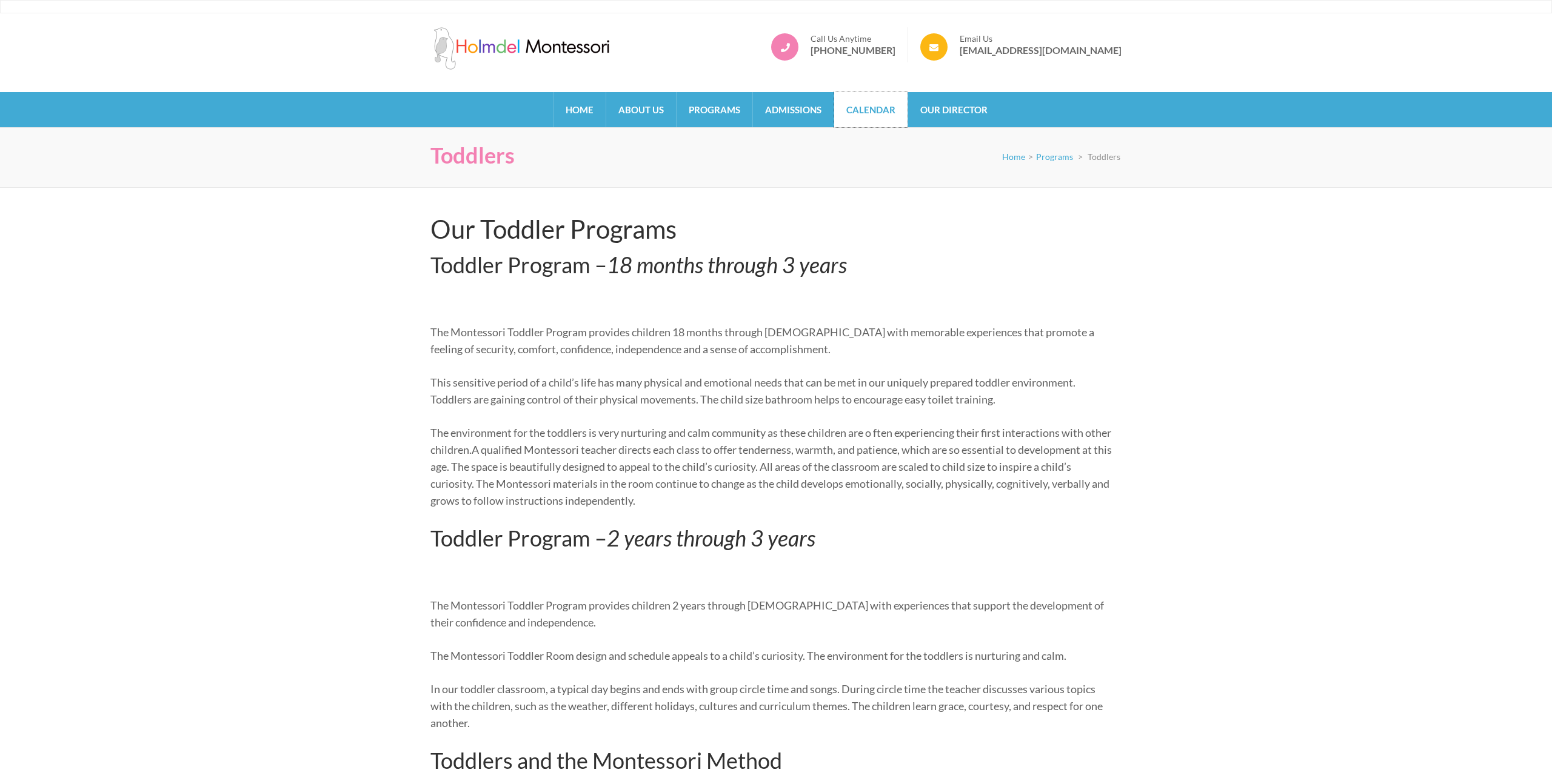
click at [879, 118] on link "Calendar" at bounding box center [871, 109] width 73 height 35
click at [977, 109] on link "Our Director" at bounding box center [954, 109] width 91 height 35
